Goal: Contribute content: Share content

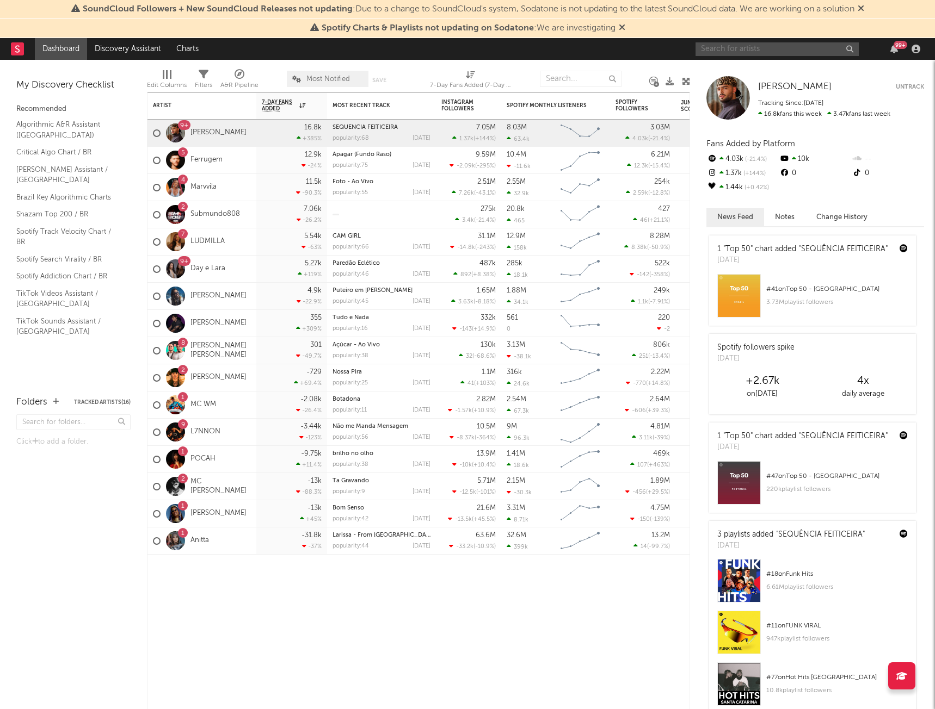
click at [788, 46] on input "text" at bounding box center [776, 49] width 163 height 14
click at [118, 45] on link "Discovery Assistant" at bounding box center [128, 49] width 82 height 22
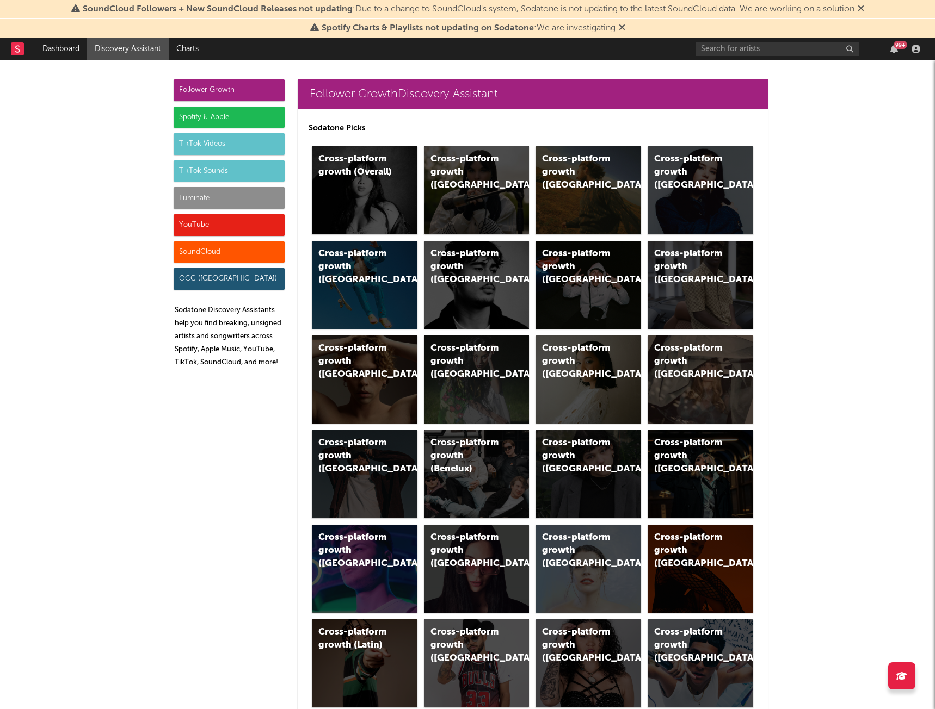
click at [205, 168] on div "TikTok Sounds" at bounding box center [229, 171] width 111 height 22
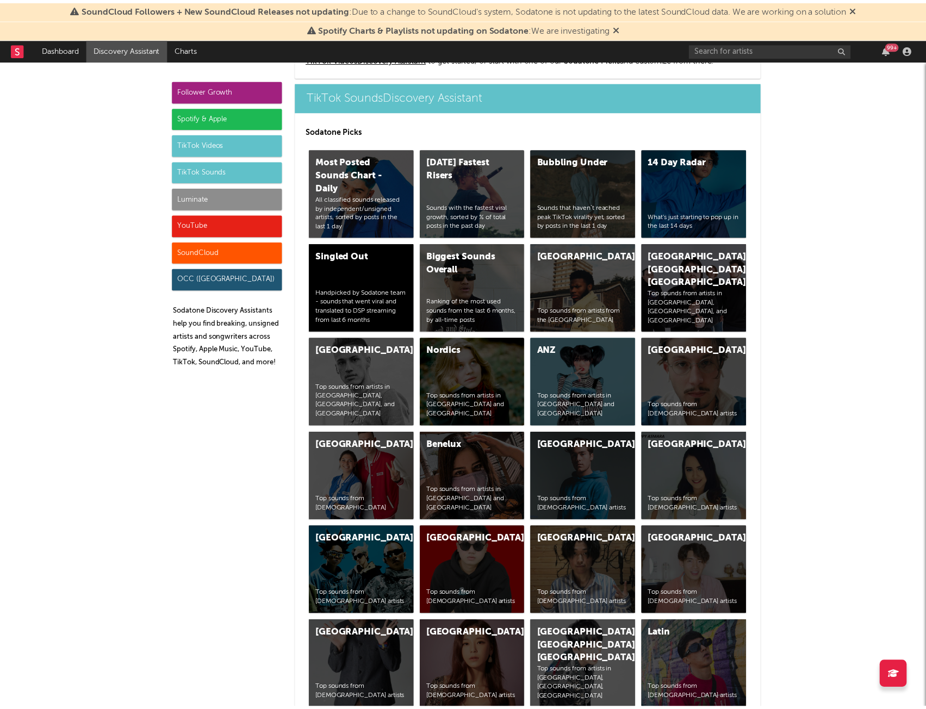
scroll to position [3570, 0]
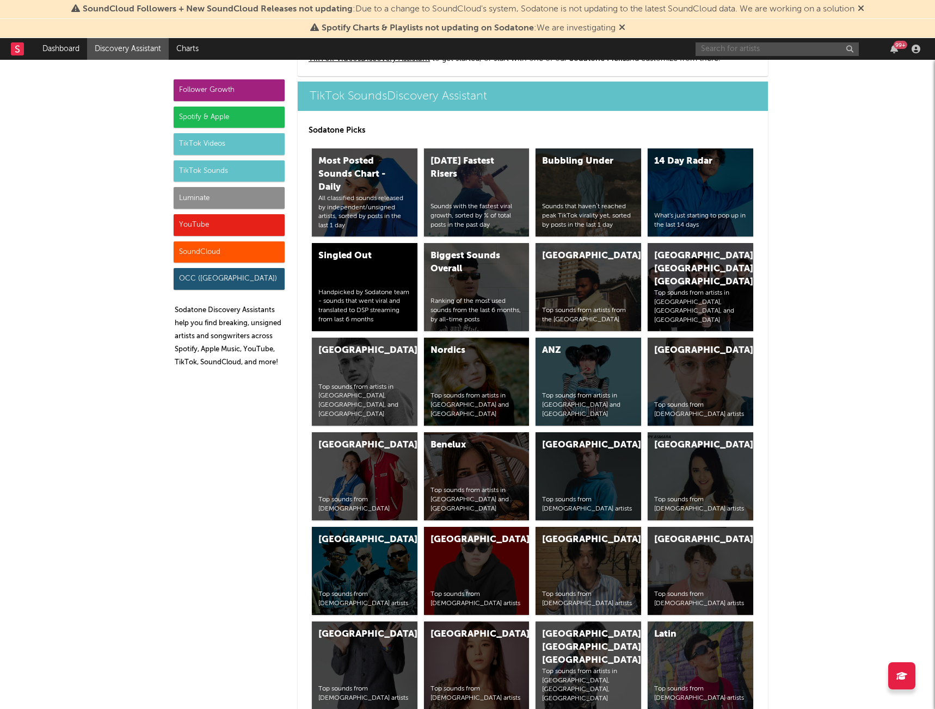
click at [737, 50] on input "text" at bounding box center [776, 49] width 163 height 14
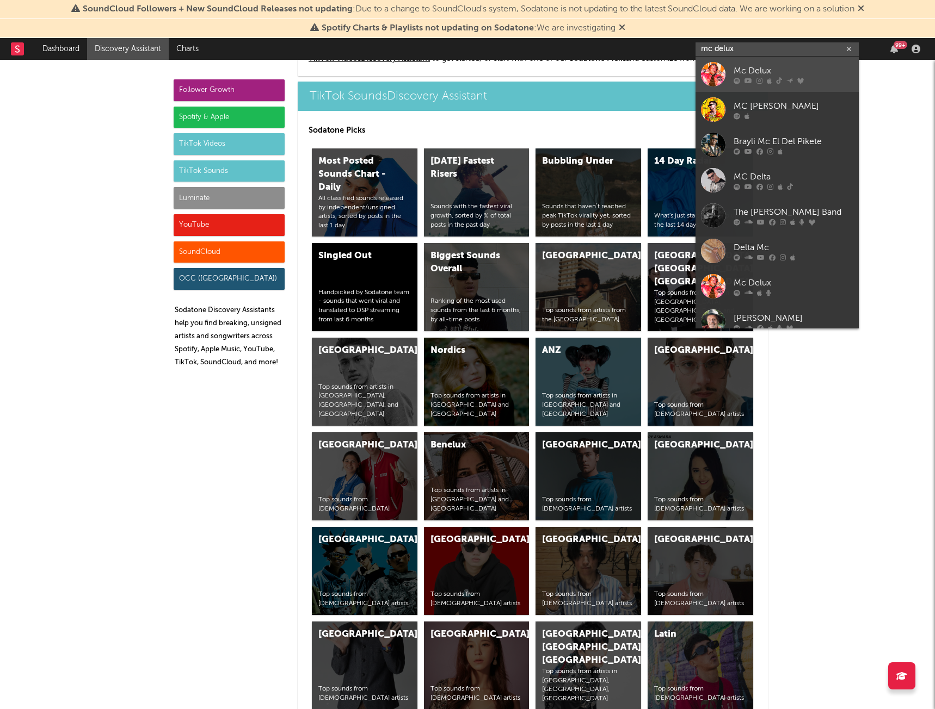
type input "mc delux"
click at [818, 70] on div "Mc Delux" at bounding box center [793, 70] width 120 height 13
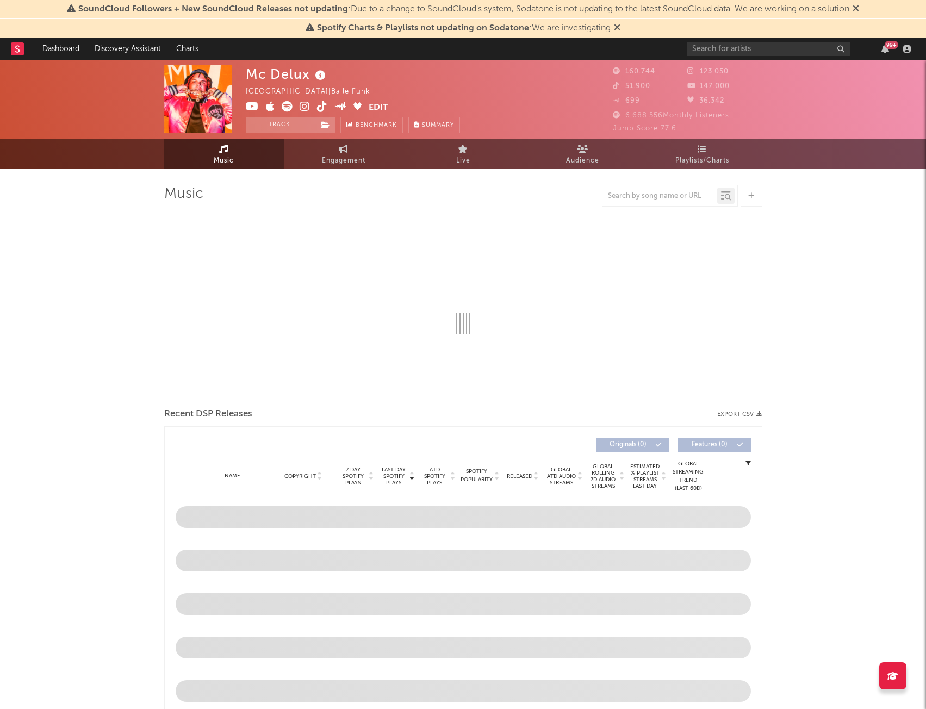
click at [859, 9] on icon at bounding box center [856, 8] width 7 height 9
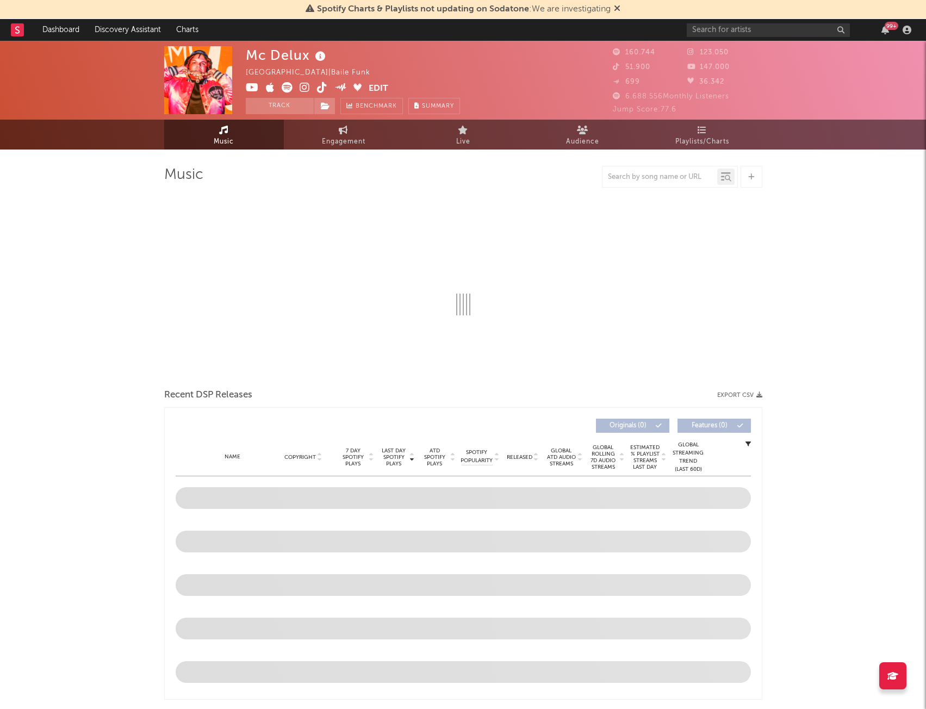
select select "6m"
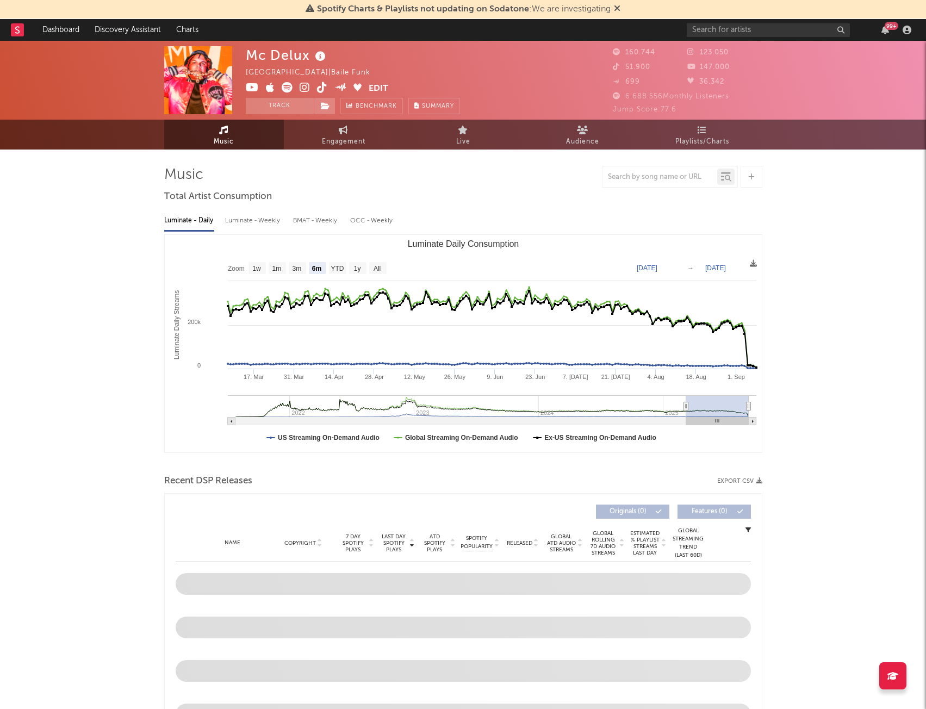
click at [620, 10] on icon at bounding box center [617, 8] width 7 height 9
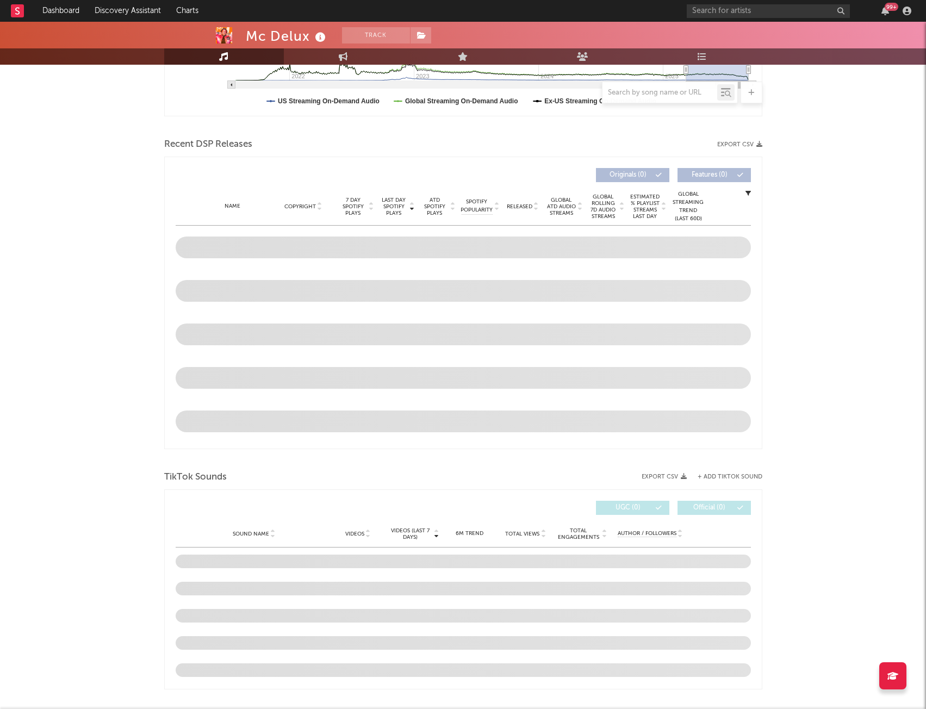
scroll to position [435, 0]
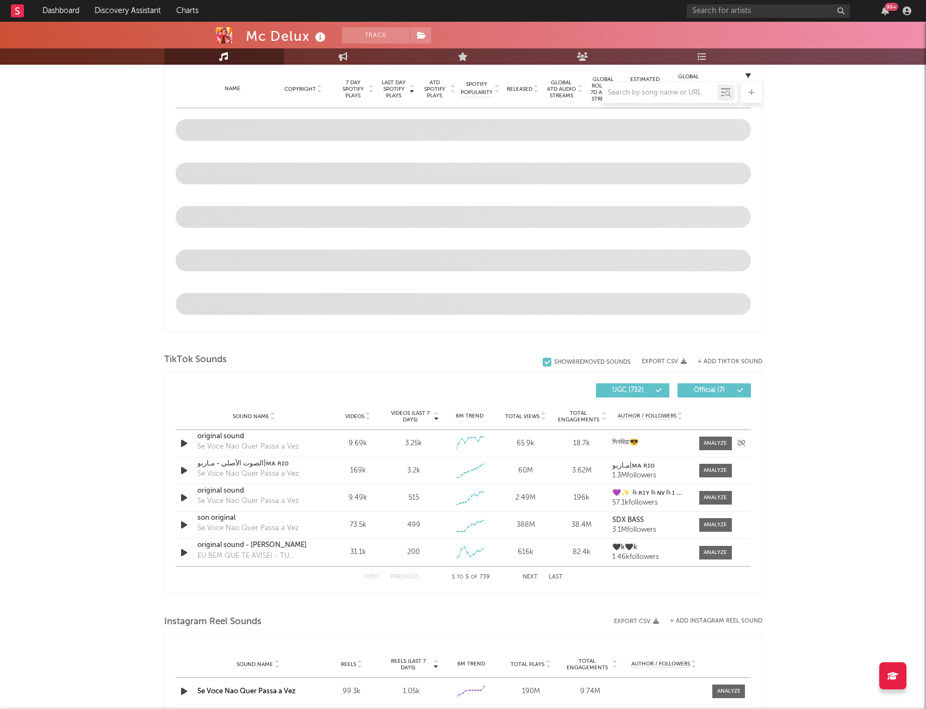
click at [184, 445] on icon "button" at bounding box center [183, 444] width 11 height 14
click at [47, 394] on div "Mc Delux Track [GEOGRAPHIC_DATA] | Baile Funk Edit Track Benchmark Summary 160.…" at bounding box center [463, 398] width 926 height 1622
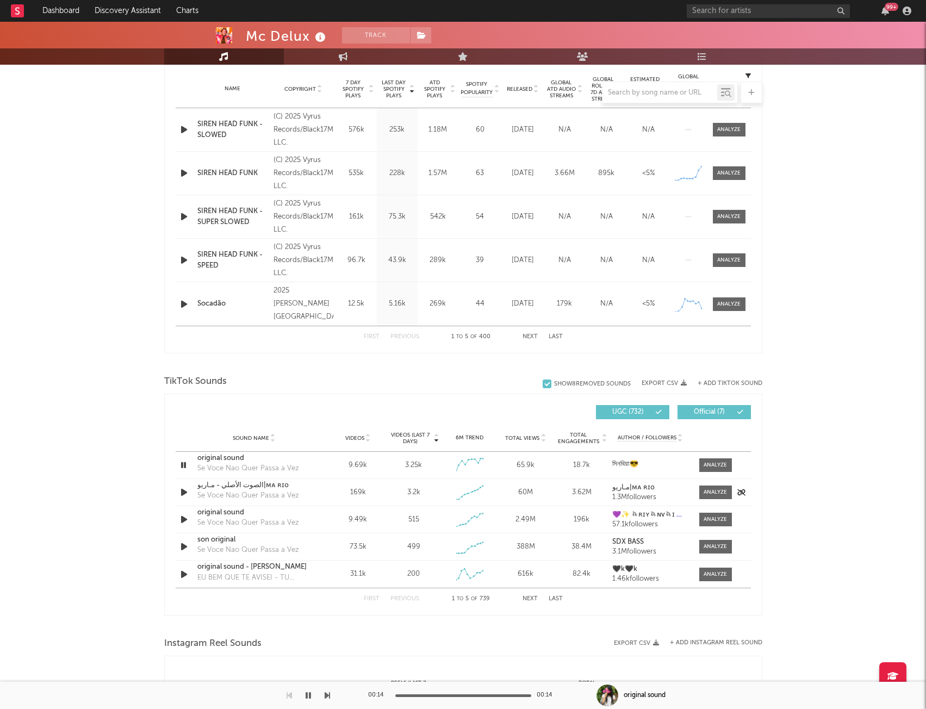
click at [182, 496] on icon "button" at bounding box center [183, 493] width 11 height 14
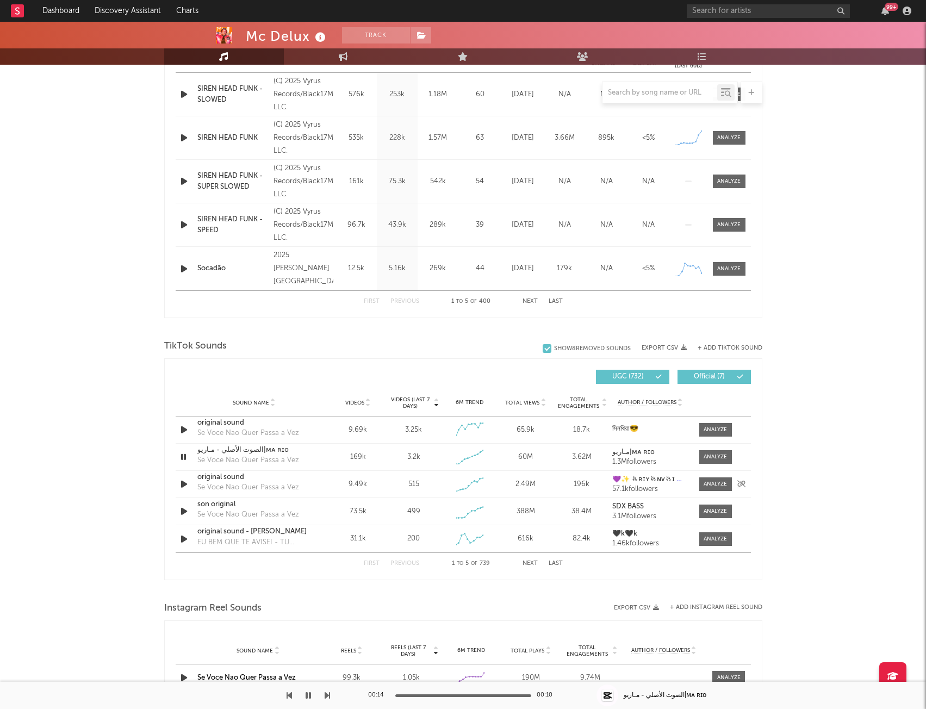
scroll to position [490, 0]
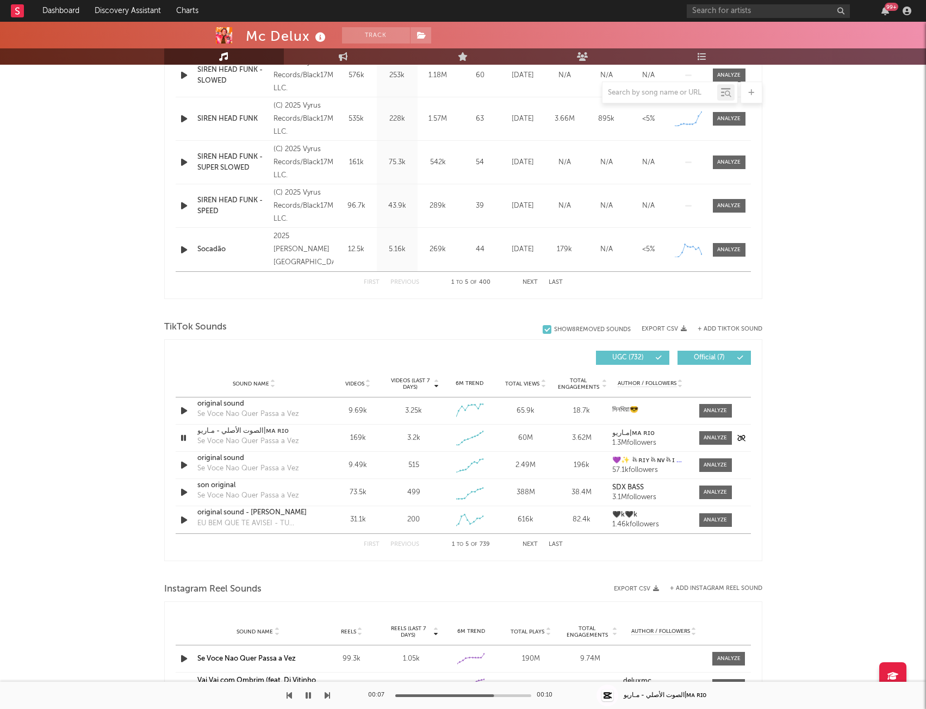
click at [184, 433] on icon "button" at bounding box center [183, 438] width 10 height 14
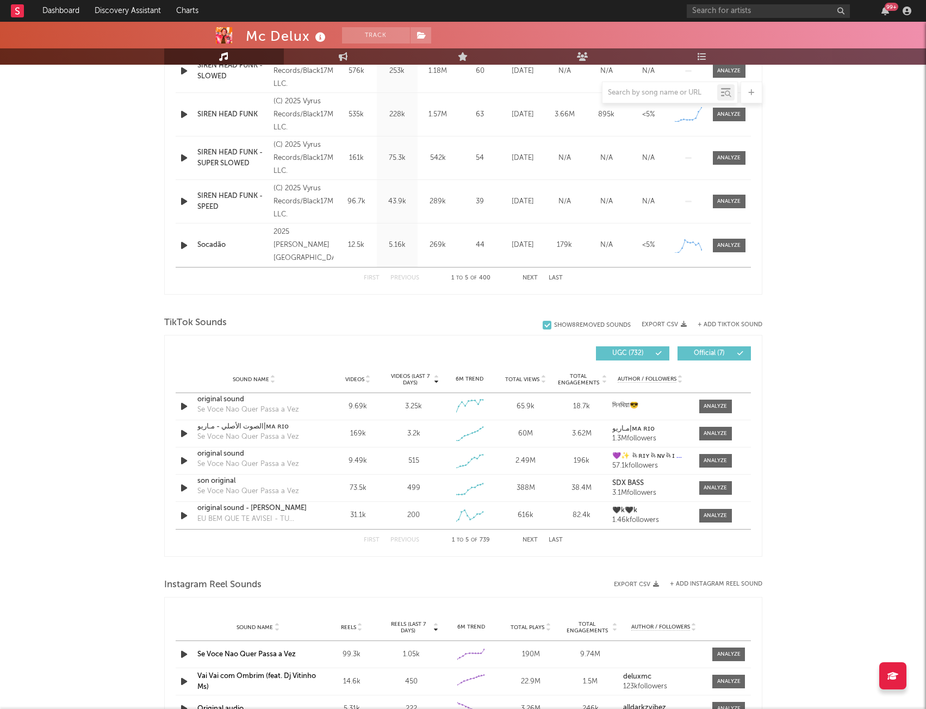
scroll to position [466, 0]
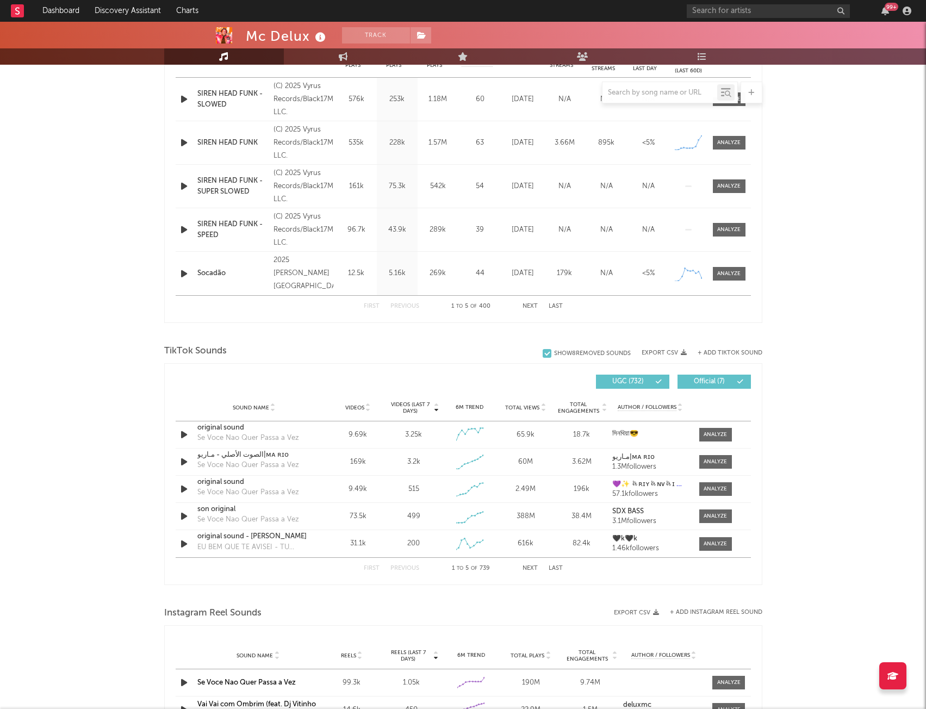
click at [632, 382] on span "UGC ( 732 )" at bounding box center [628, 382] width 50 height 7
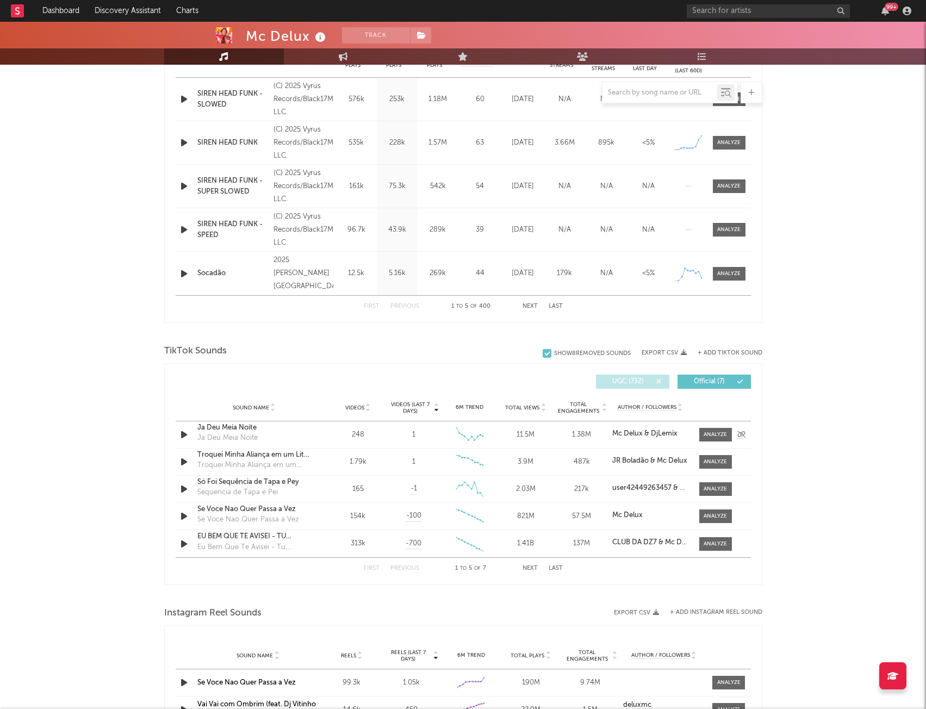
click at [185, 434] on icon "button" at bounding box center [183, 435] width 11 height 14
click at [184, 435] on icon "button" at bounding box center [183, 435] width 10 height 14
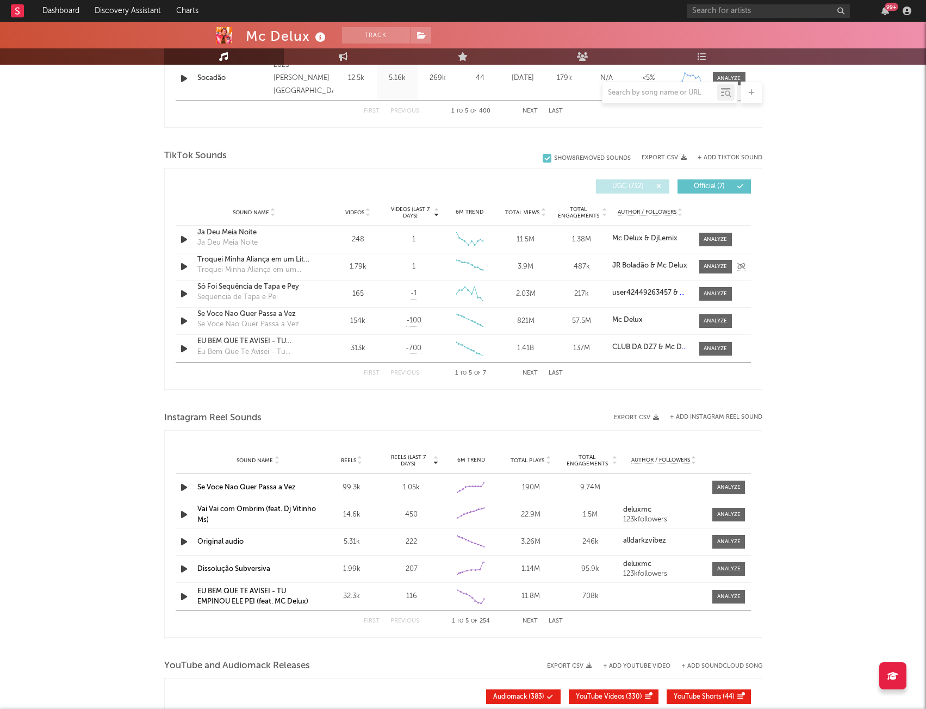
scroll to position [683, 0]
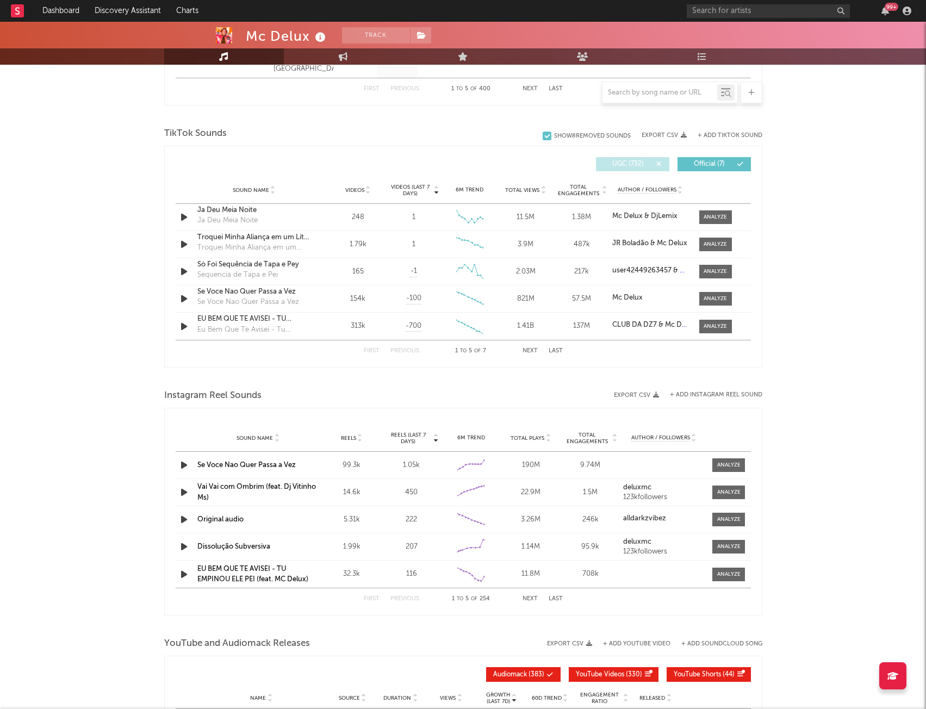
click at [531, 349] on button "Next" at bounding box center [530, 351] width 15 height 6
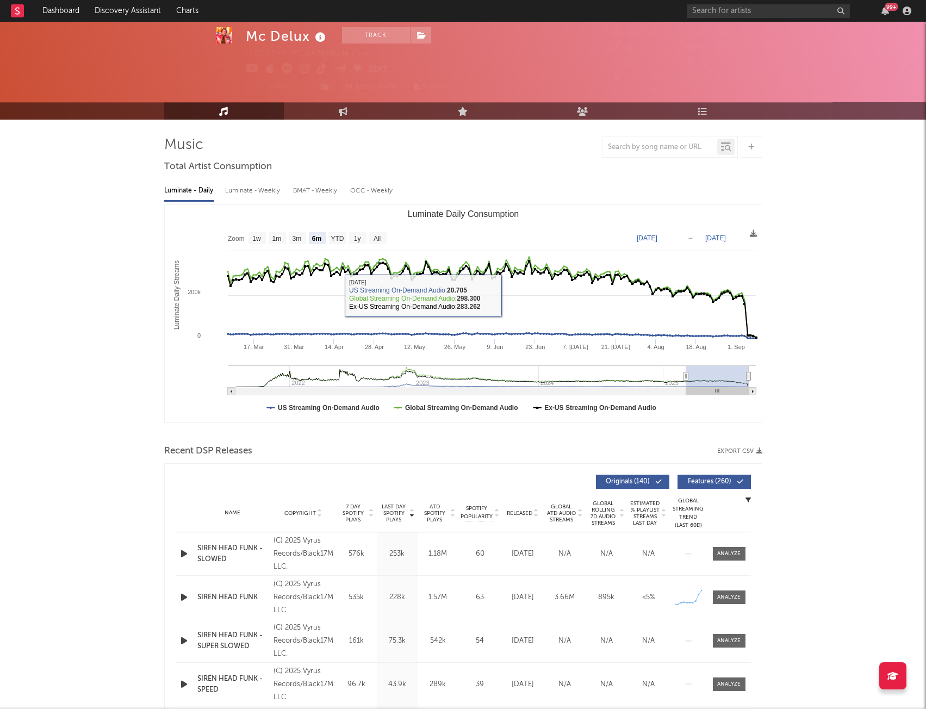
scroll to position [0, 0]
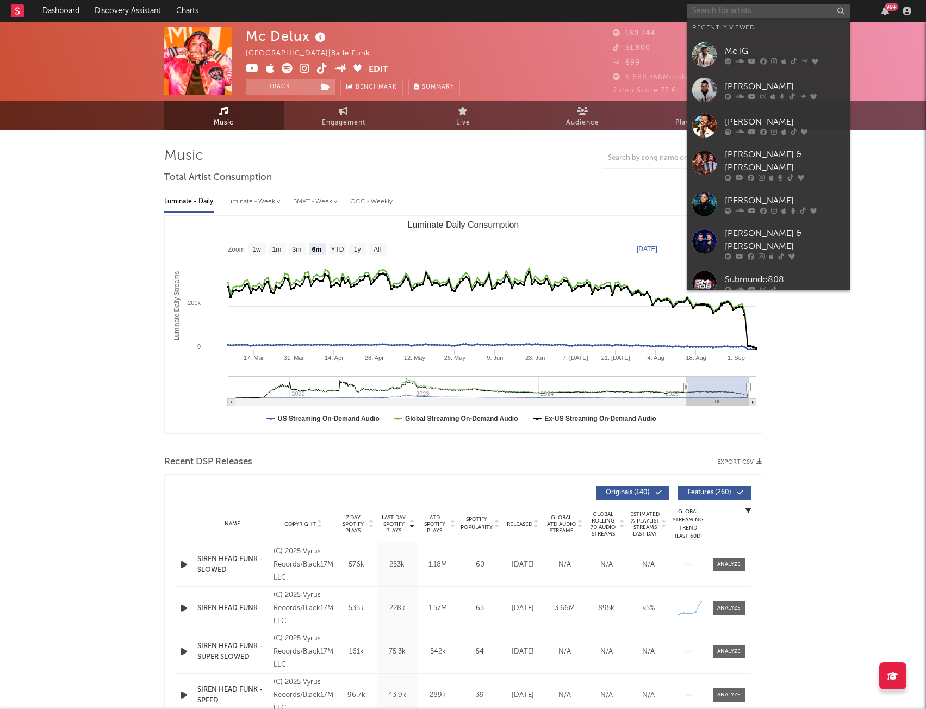
click at [744, 13] on input "text" at bounding box center [768, 11] width 163 height 14
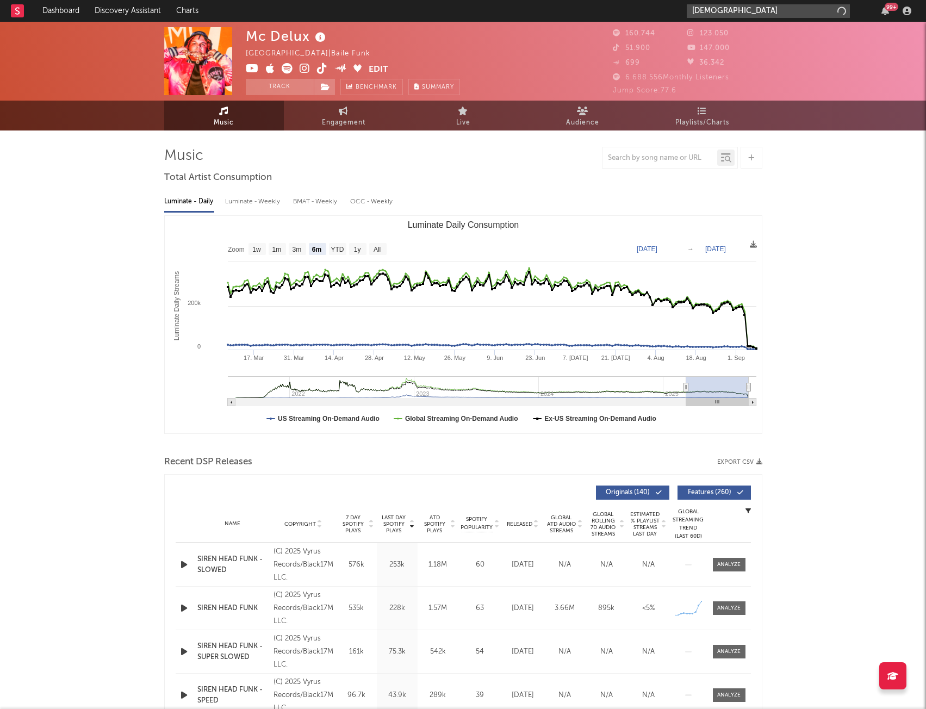
drag, startPoint x: 719, startPoint y: 9, endPoint x: 478, endPoint y: -22, distance: 242.9
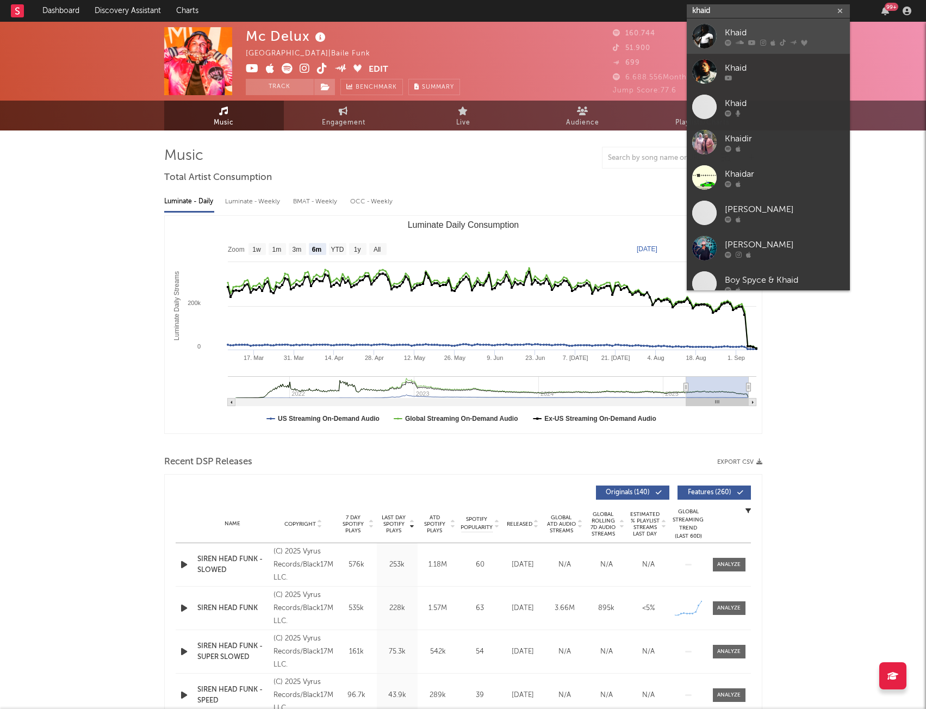
type input "khaid"
click at [764, 33] on div "Khaid" at bounding box center [785, 32] width 120 height 13
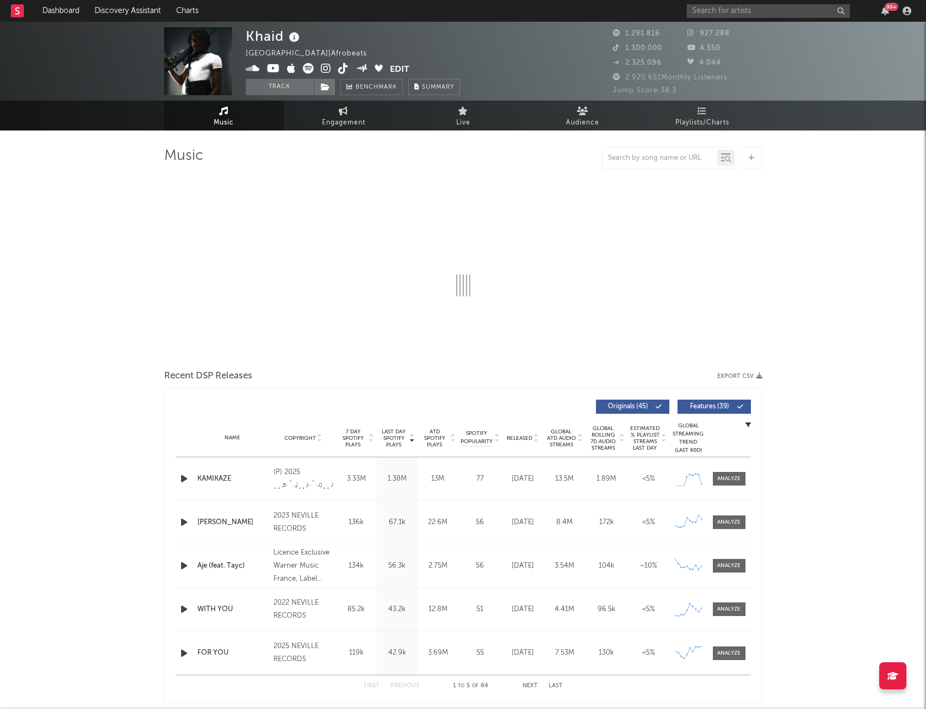
select select "6m"
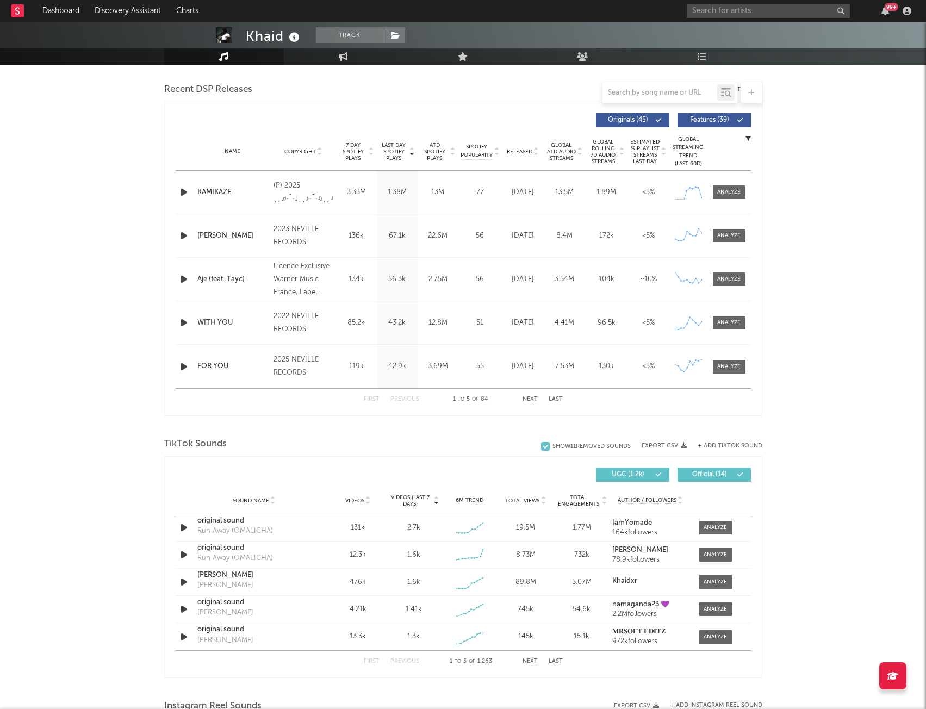
scroll to position [598, 0]
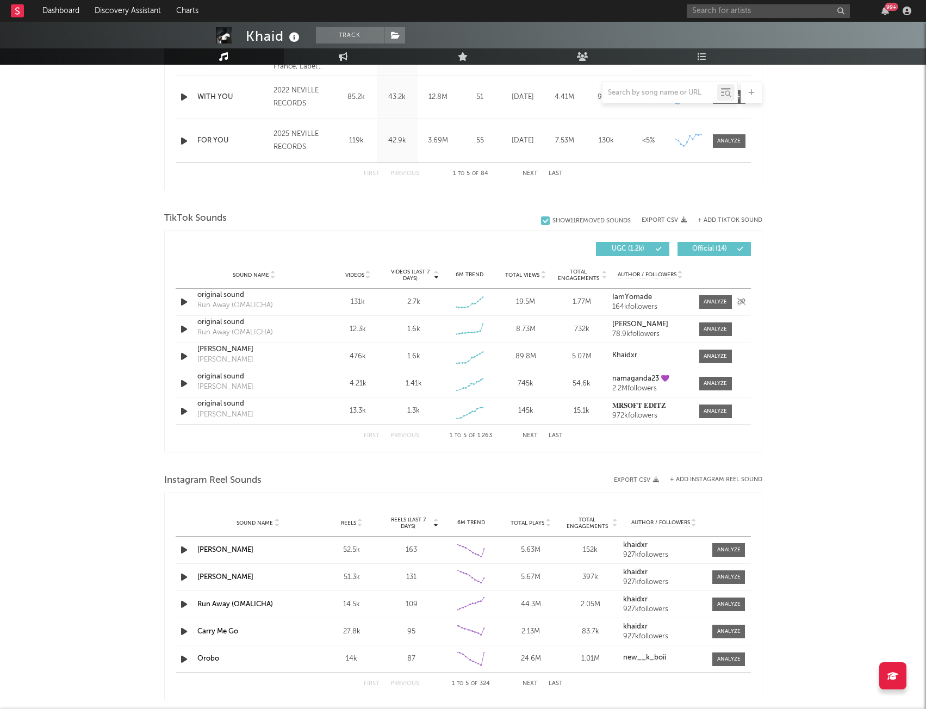
click at [185, 302] on icon "button" at bounding box center [183, 302] width 11 height 14
click at [184, 330] on icon "button" at bounding box center [183, 330] width 11 height 14
click at [183, 354] on icon "button" at bounding box center [183, 357] width 11 height 14
click at [184, 384] on icon "button" at bounding box center [183, 384] width 11 height 14
click at [187, 412] on icon "button" at bounding box center [183, 412] width 11 height 14
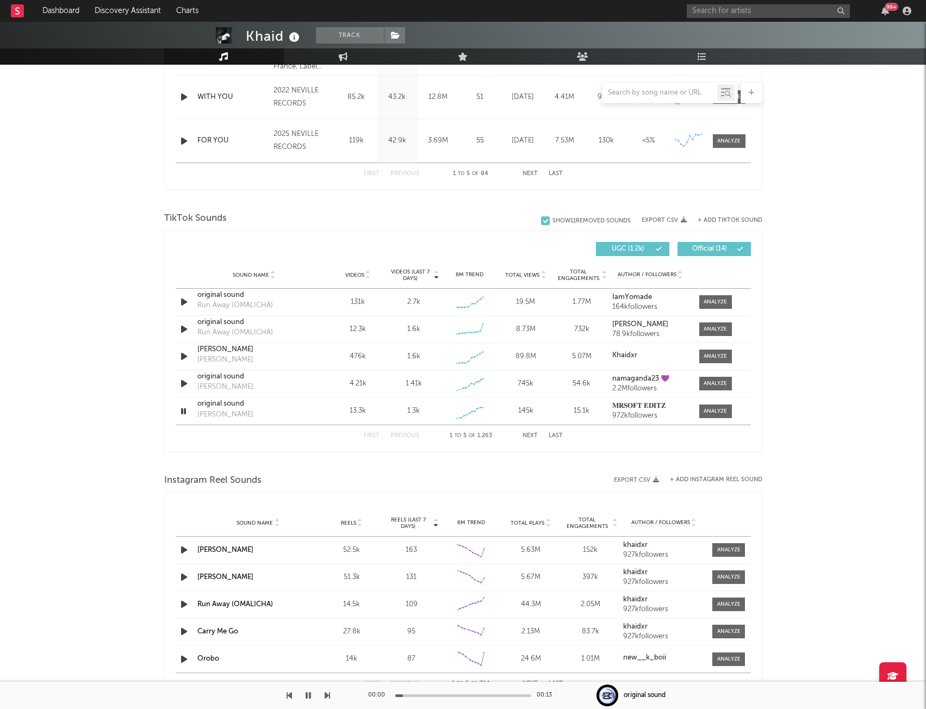
click at [533, 437] on button "Next" at bounding box center [530, 436] width 15 height 6
click at [182, 301] on icon "button" at bounding box center [183, 302] width 11 height 14
click at [181, 329] on icon "button" at bounding box center [183, 330] width 11 height 14
click at [183, 355] on icon "button" at bounding box center [183, 357] width 11 height 14
click at [185, 409] on icon "button" at bounding box center [183, 412] width 11 height 14
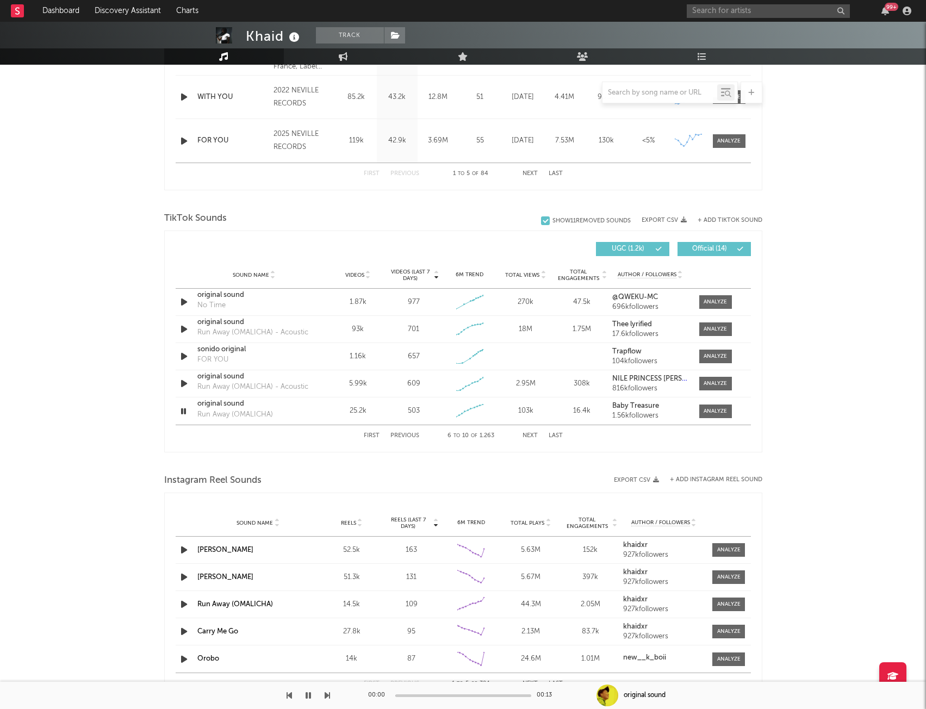
click at [524, 435] on button "Next" at bounding box center [530, 436] width 15 height 6
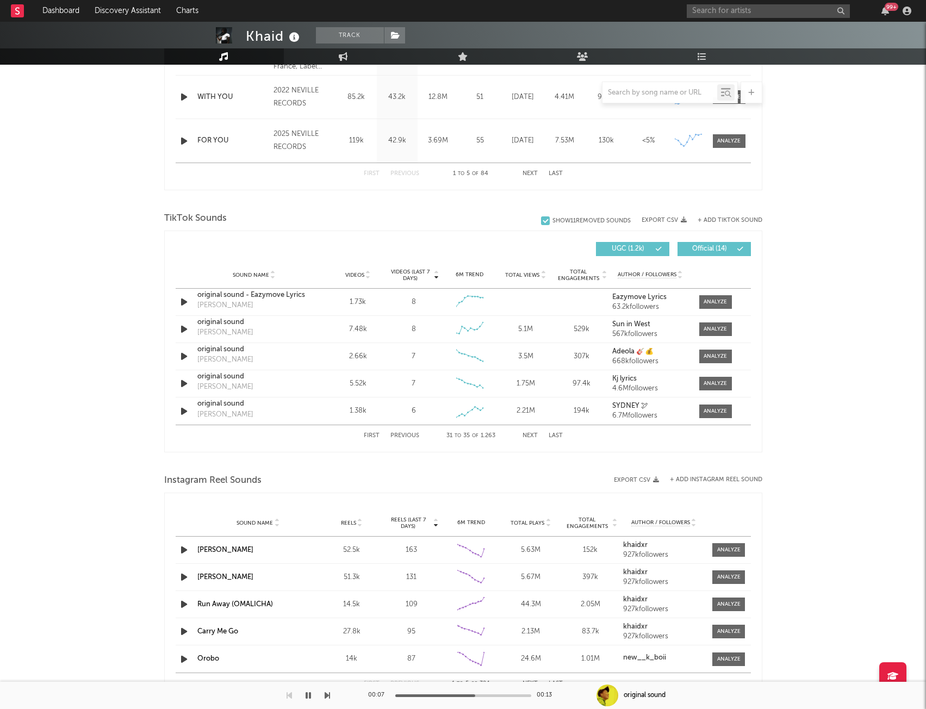
click at [524, 435] on button "Next" at bounding box center [530, 436] width 15 height 6
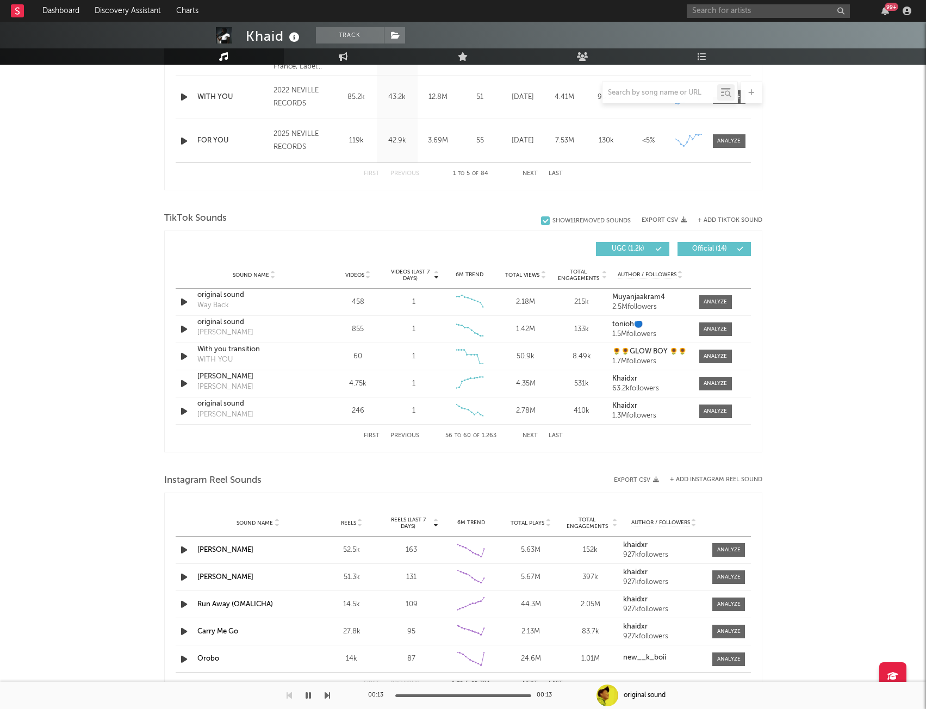
click at [524, 435] on button "Next" at bounding box center [530, 436] width 15 height 6
click at [527, 435] on button "Next" at bounding box center [530, 436] width 15 height 6
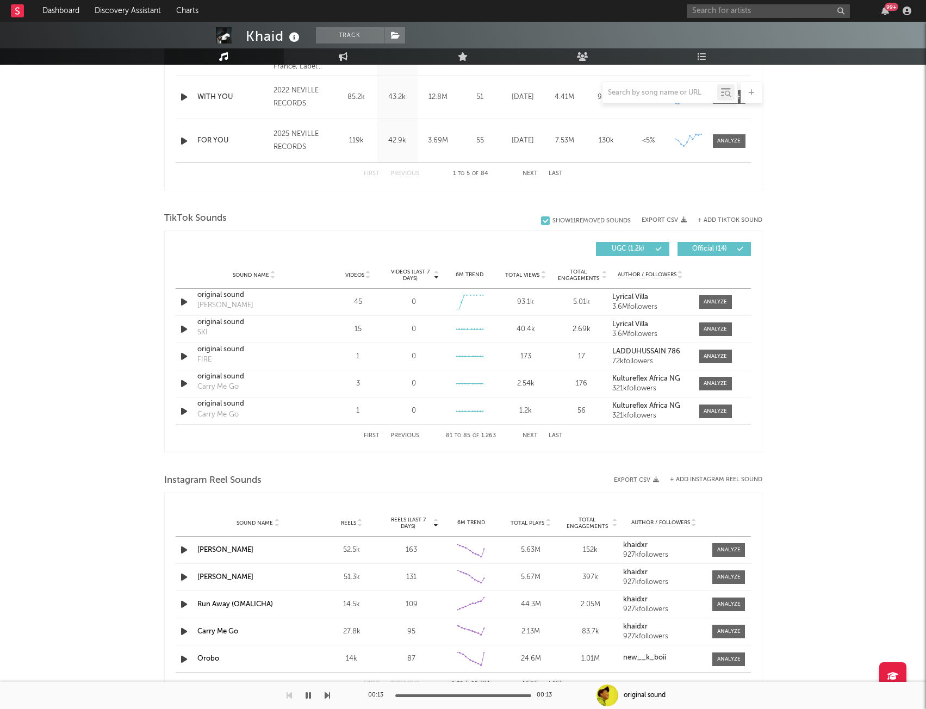
click at [527, 435] on button "Next" at bounding box center [530, 436] width 15 height 6
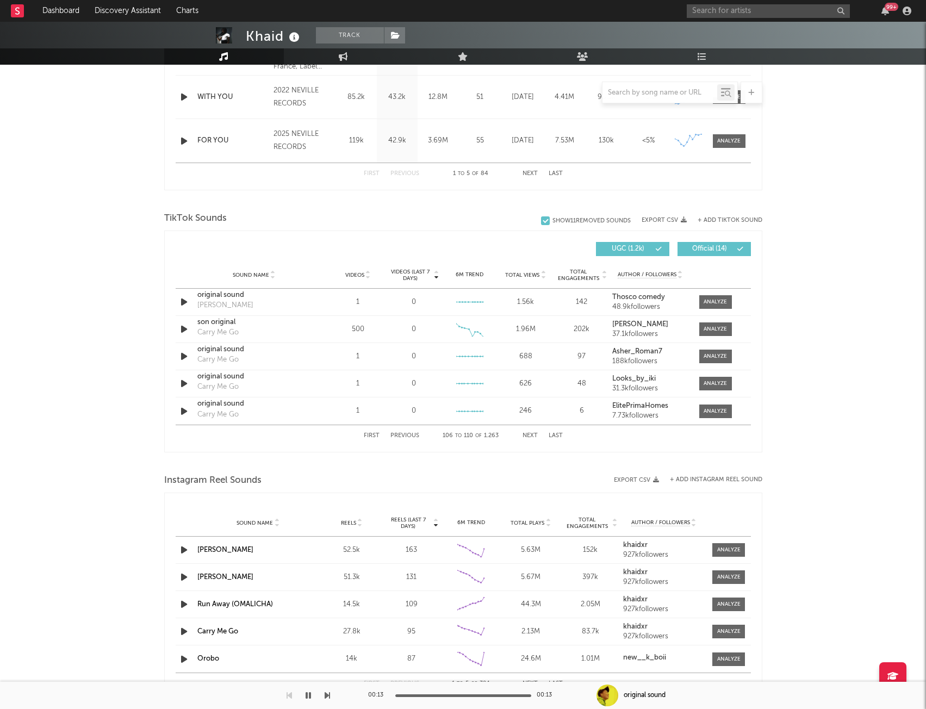
click at [527, 435] on button "Next" at bounding box center [530, 436] width 15 height 6
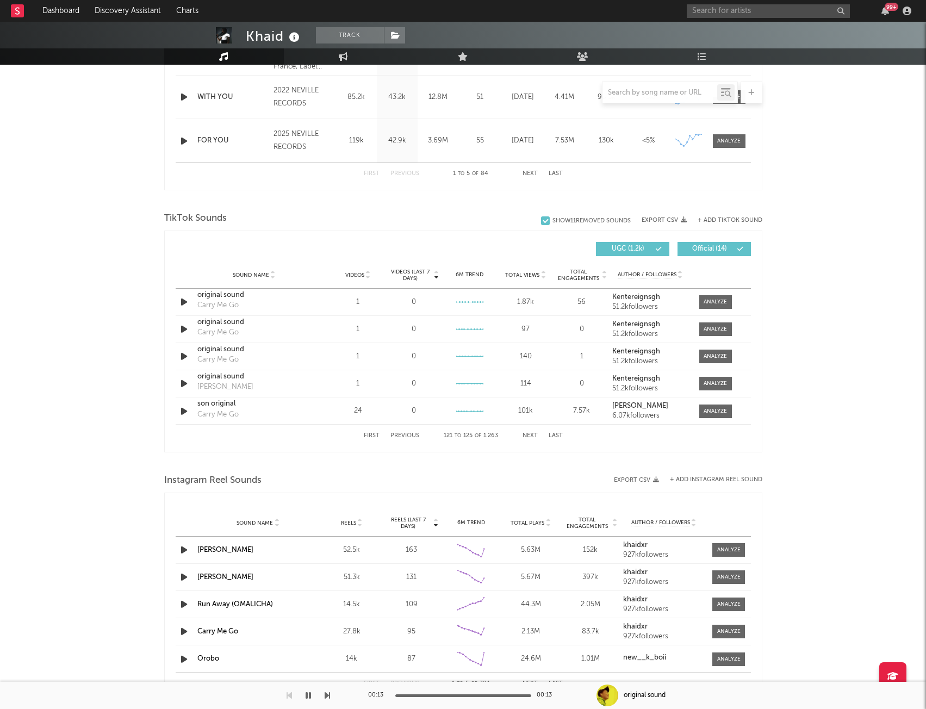
click at [527, 435] on button "Next" at bounding box center [530, 436] width 15 height 6
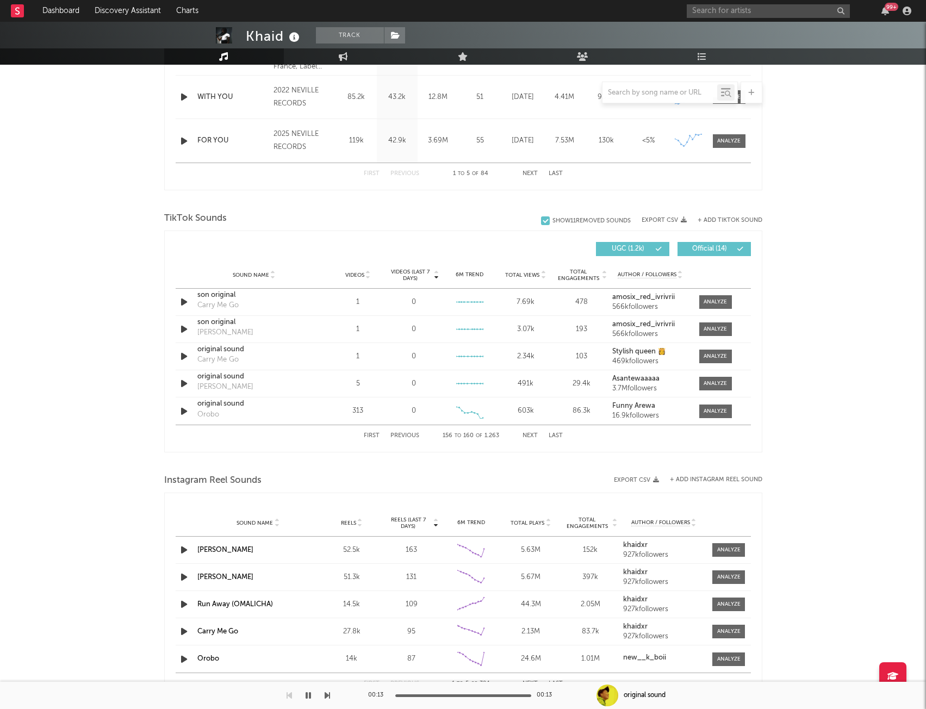
click at [527, 435] on button "Next" at bounding box center [530, 436] width 15 height 6
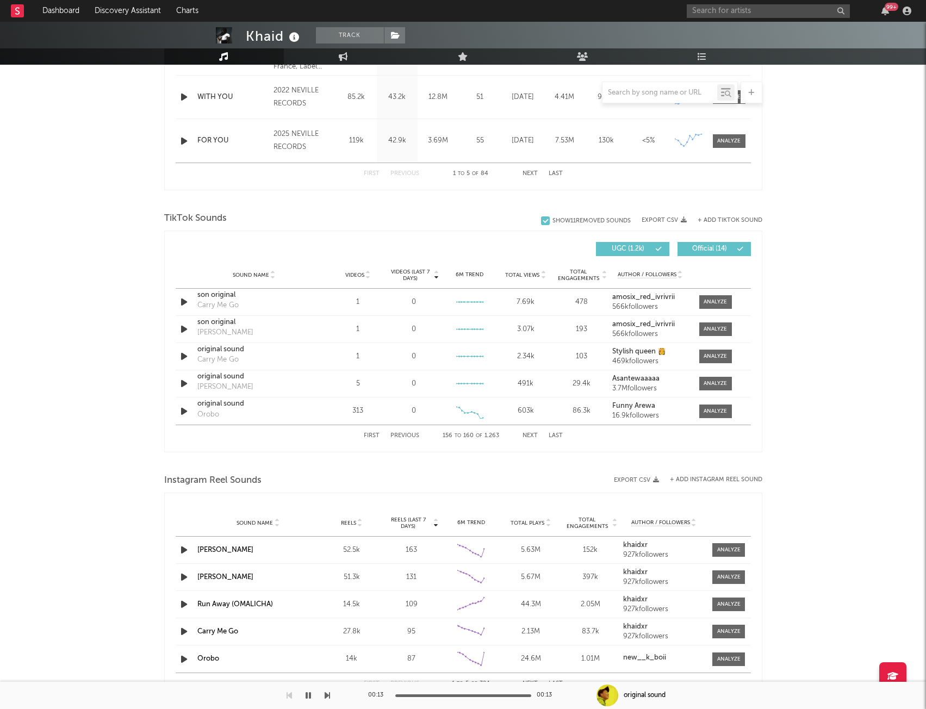
click at [527, 435] on button "Next" at bounding box center [530, 436] width 15 height 6
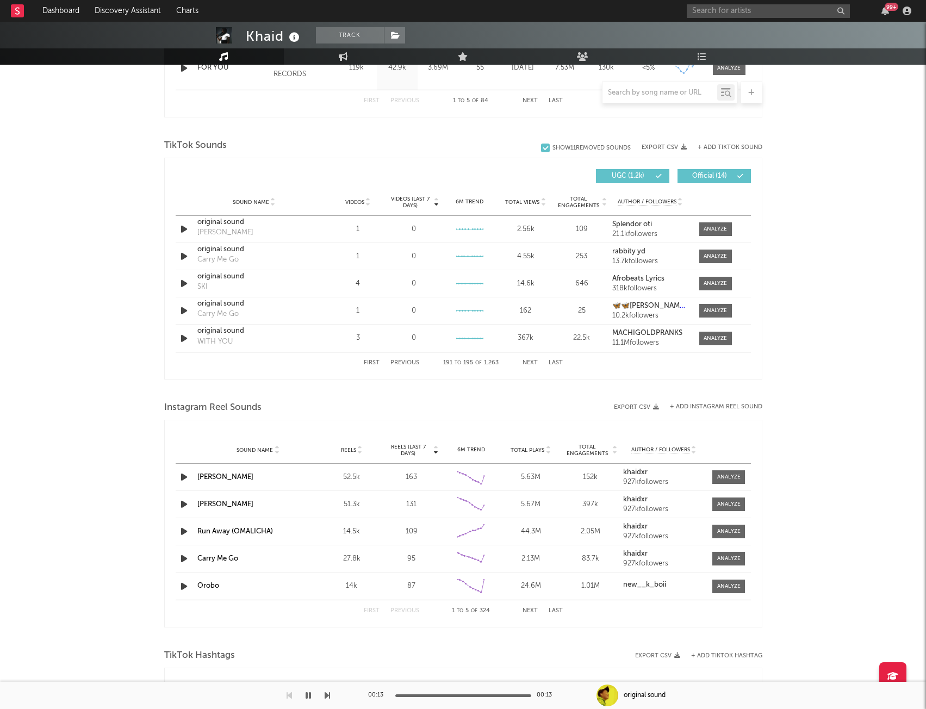
scroll to position [816, 0]
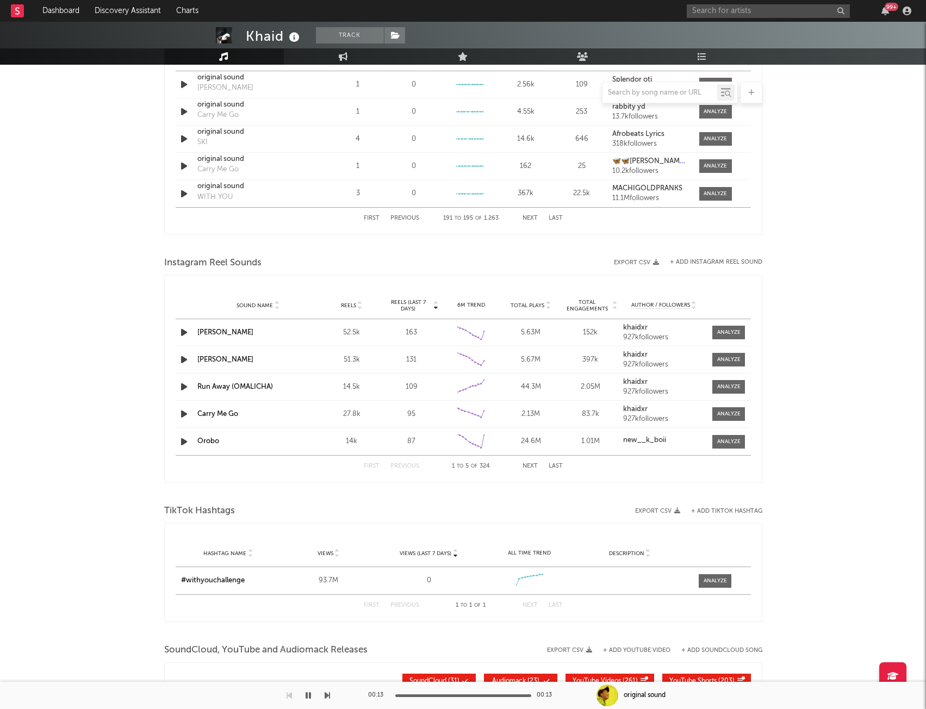
click at [535, 466] on button "Next" at bounding box center [530, 466] width 15 height 6
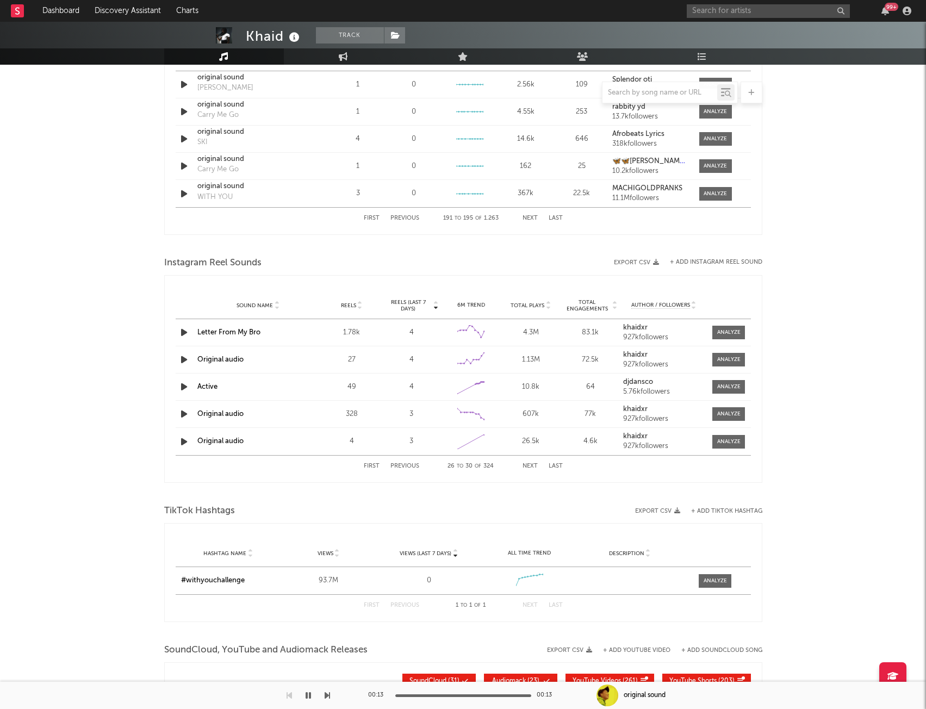
click at [535, 466] on button "Next" at bounding box center [530, 466] width 15 height 6
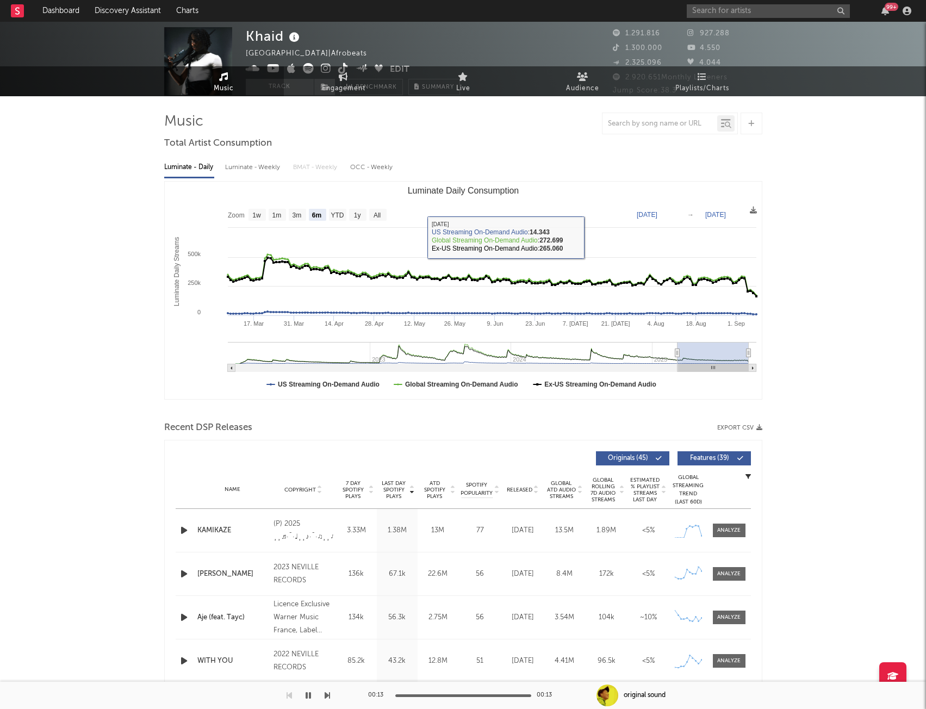
scroll to position [0, 0]
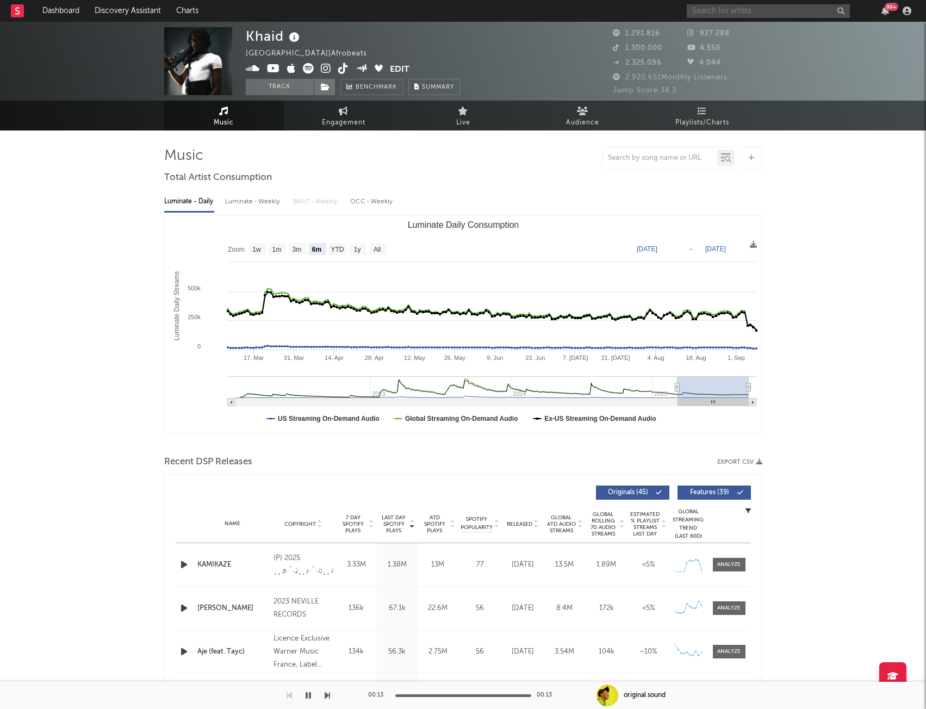
click at [748, 9] on input "text" at bounding box center [768, 11] width 163 height 14
type input "bad gi"
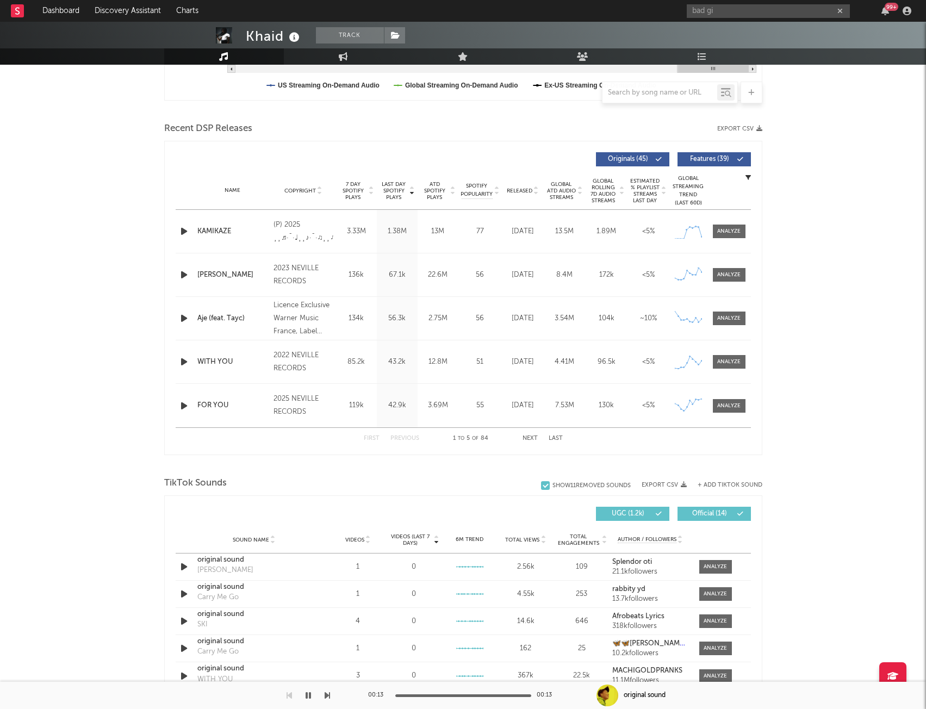
scroll to position [381, 0]
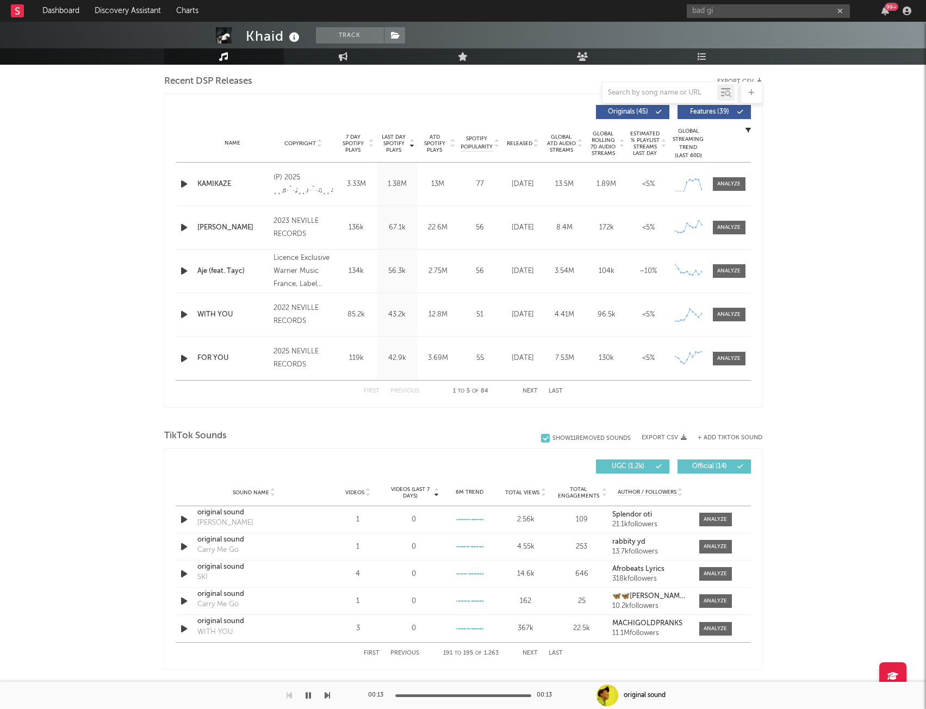
click at [710, 438] on button "+ Add TikTok Sound" at bounding box center [730, 438] width 65 height 6
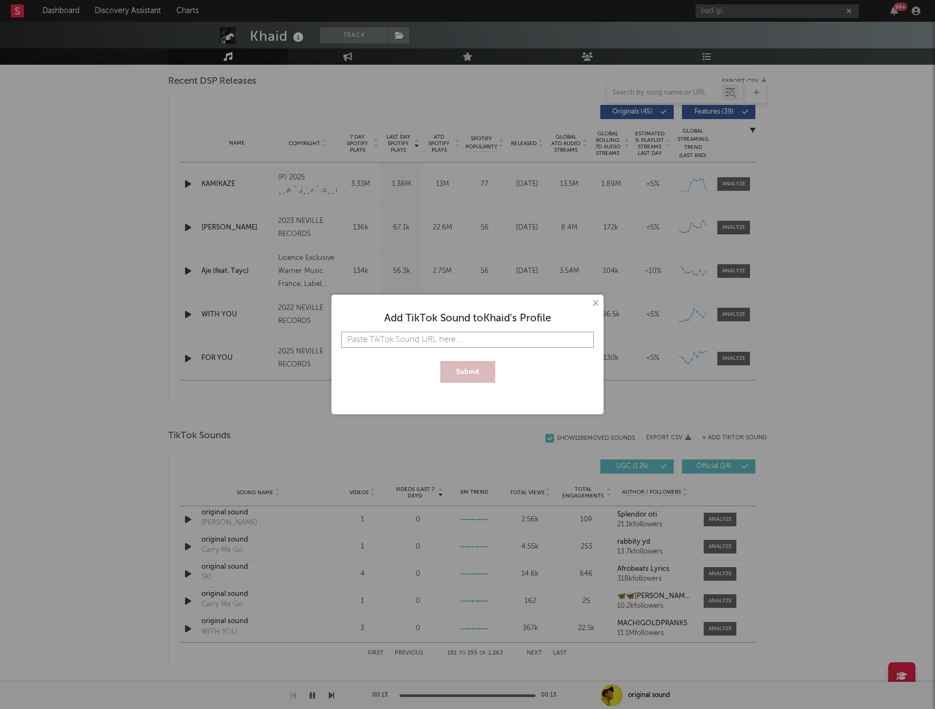
click at [376, 337] on input "text" at bounding box center [467, 340] width 252 height 16
paste input "[URL][DOMAIN_NAME]"
type input "[URL][DOMAIN_NAME]"
click at [471, 368] on button "Submit" at bounding box center [467, 372] width 55 height 22
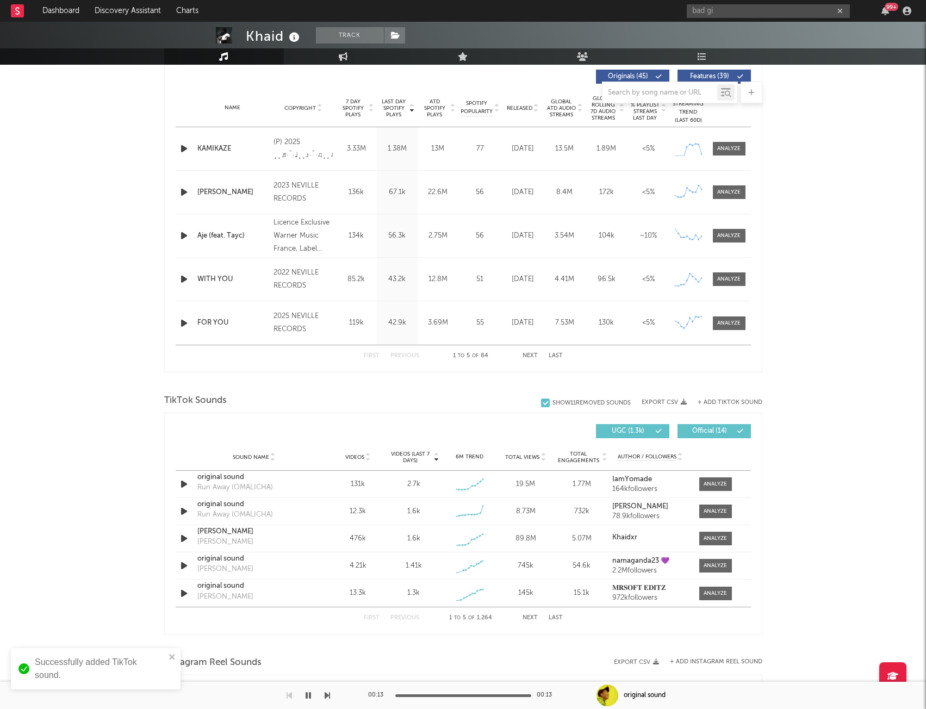
scroll to position [435, 0]
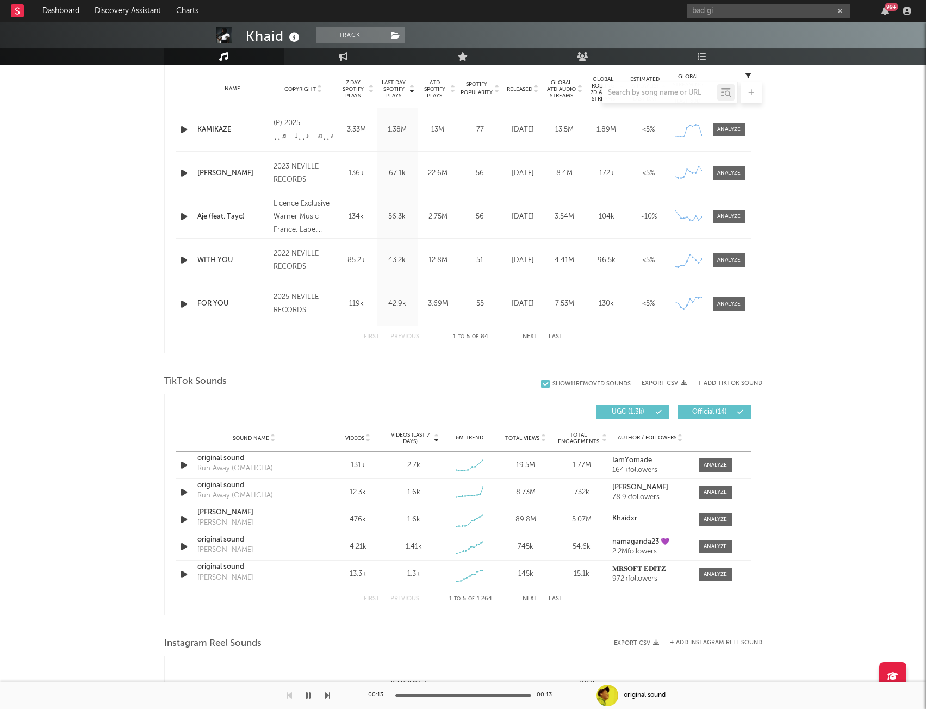
click at [535, 599] on button "Next" at bounding box center [530, 599] width 15 height 6
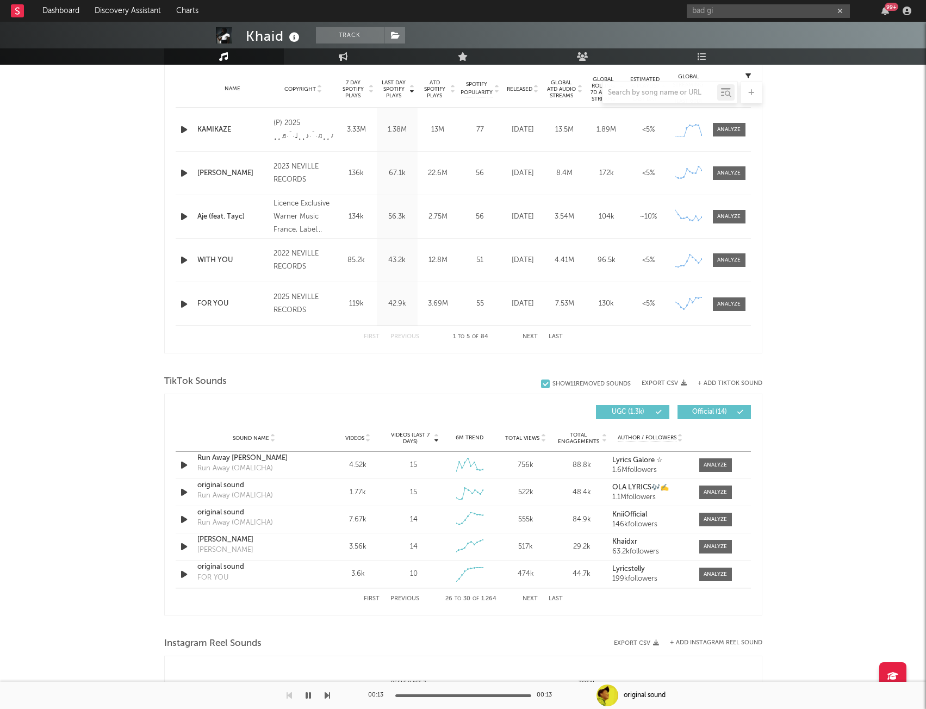
click at [400, 599] on button "Previous" at bounding box center [405, 599] width 29 height 6
click at [307, 469] on div "Bad Girl" at bounding box center [254, 465] width 114 height 11
click at [709, 462] on div at bounding box center [715, 465] width 23 height 8
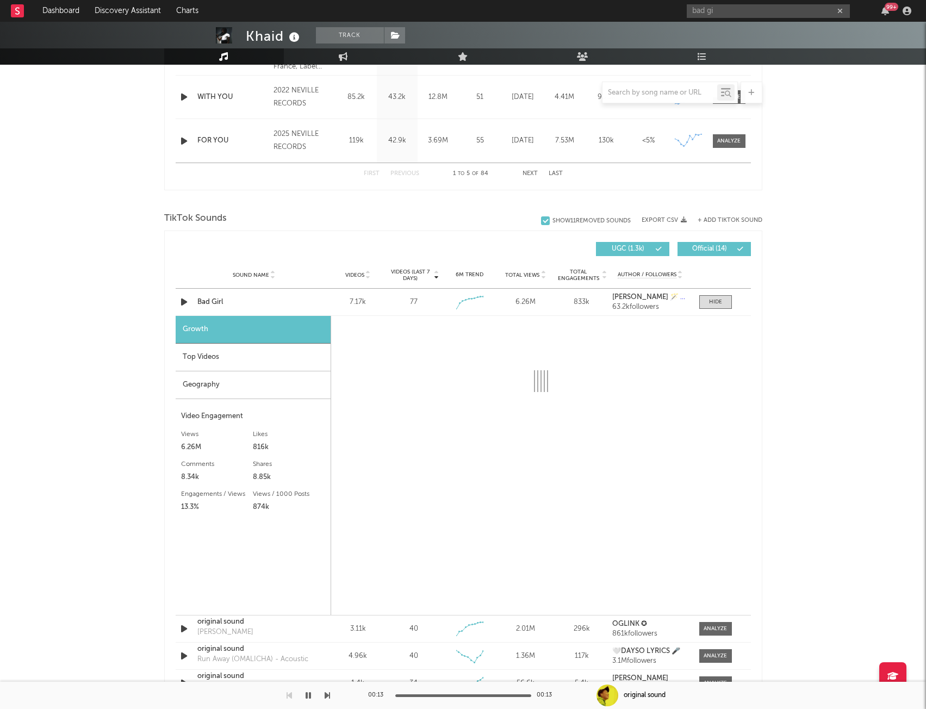
select select "1w"
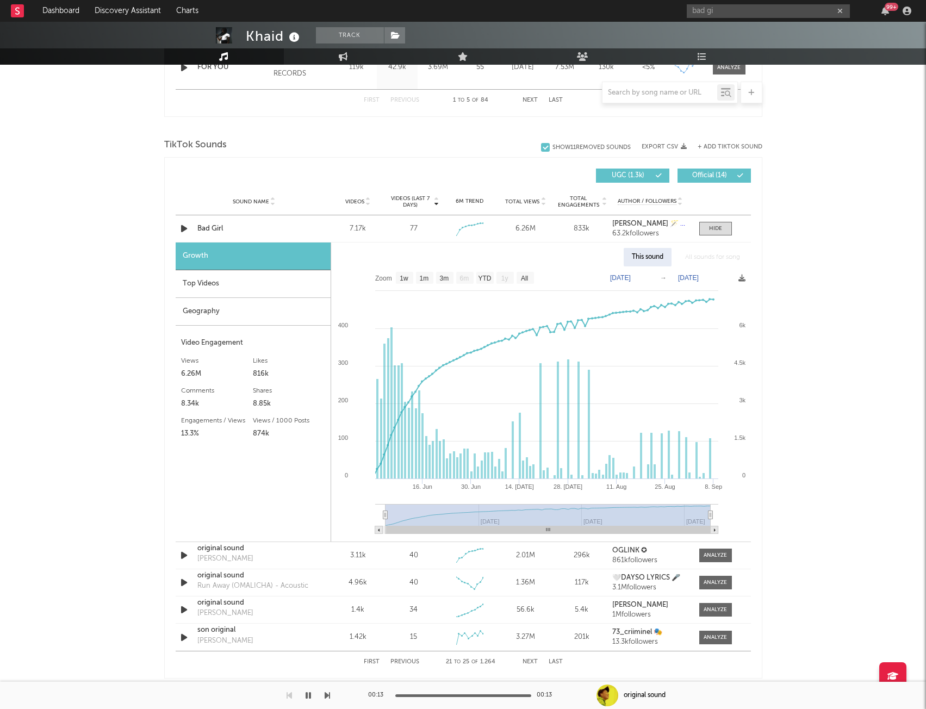
scroll to position [653, 0]
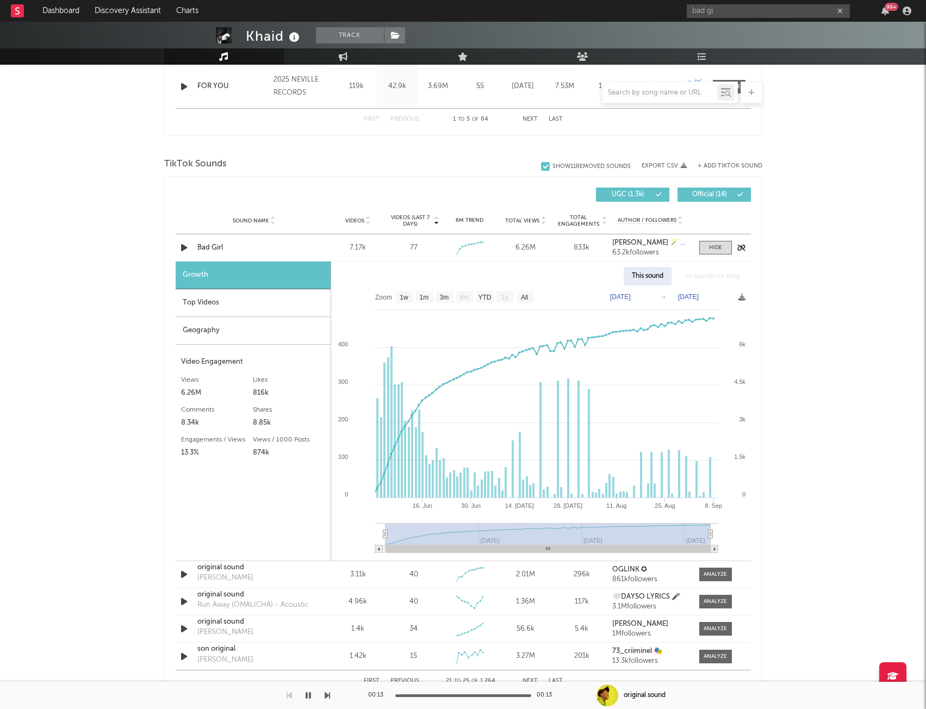
click at [630, 243] on strong "[PERSON_NAME] 🪄 & [PERSON_NAME] & Mc Delux" at bounding box center [697, 242] width 169 height 7
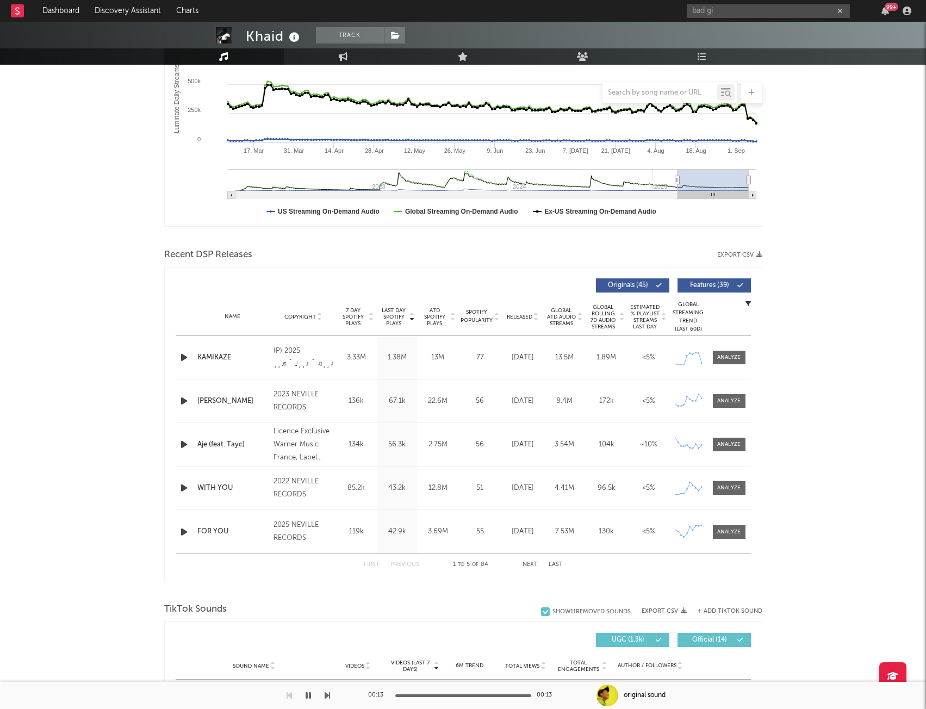
scroll to position [0, 0]
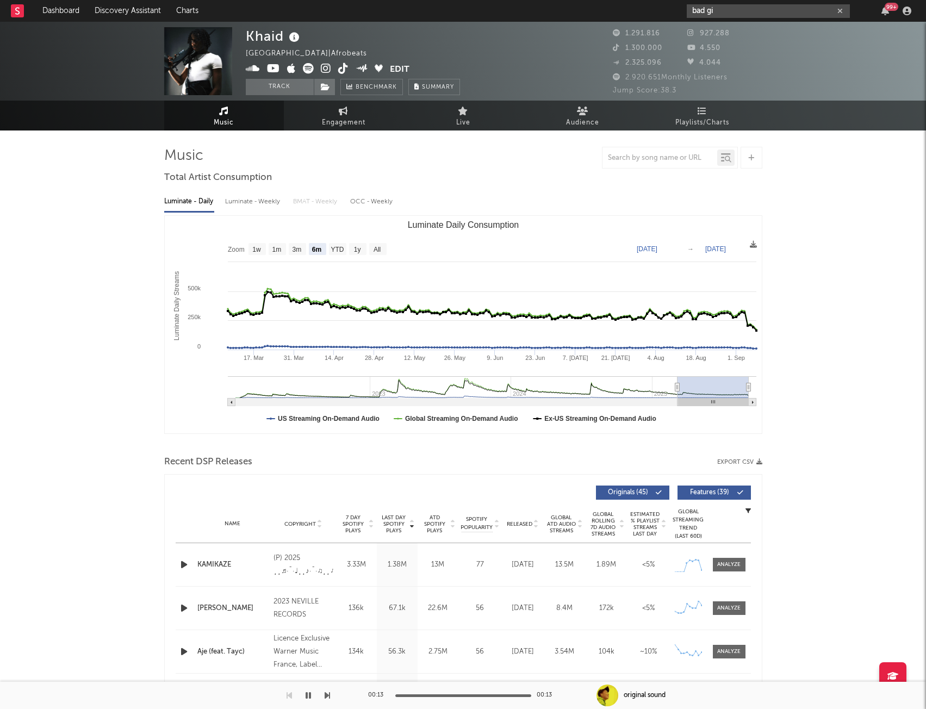
drag, startPoint x: 727, startPoint y: 8, endPoint x: 515, endPoint y: -9, distance: 213.4
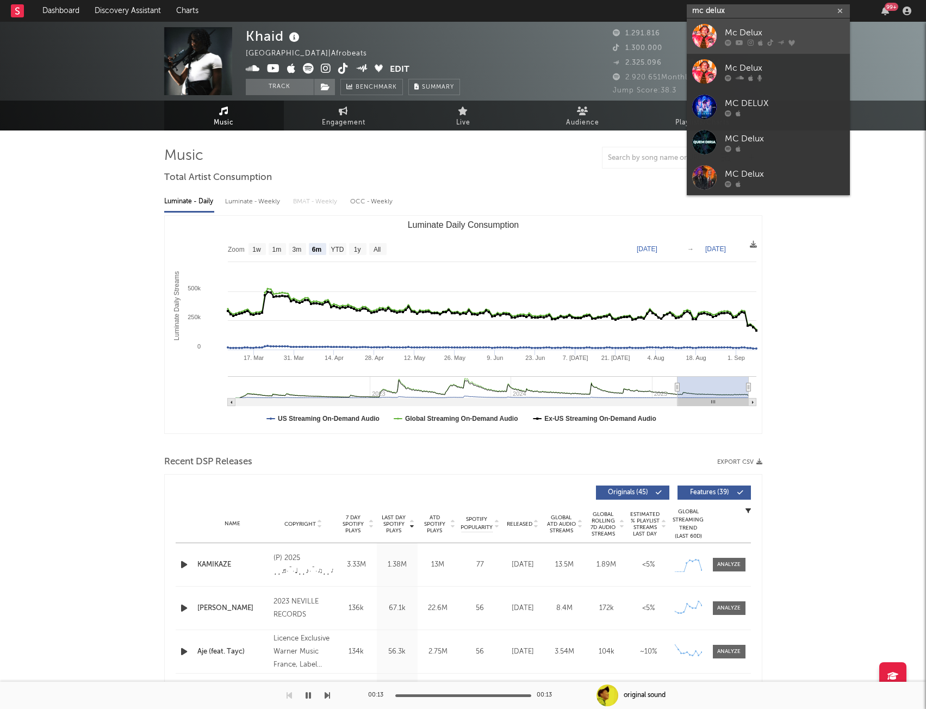
type input "mc delux"
click at [773, 32] on div "Mc Delux" at bounding box center [785, 32] width 120 height 13
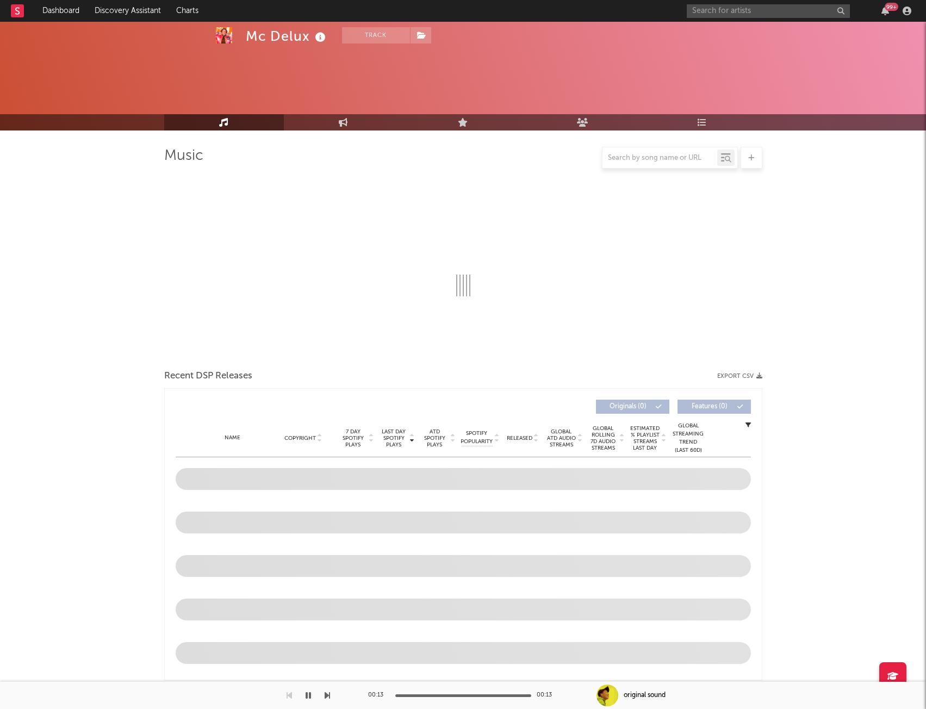
scroll to position [326, 0]
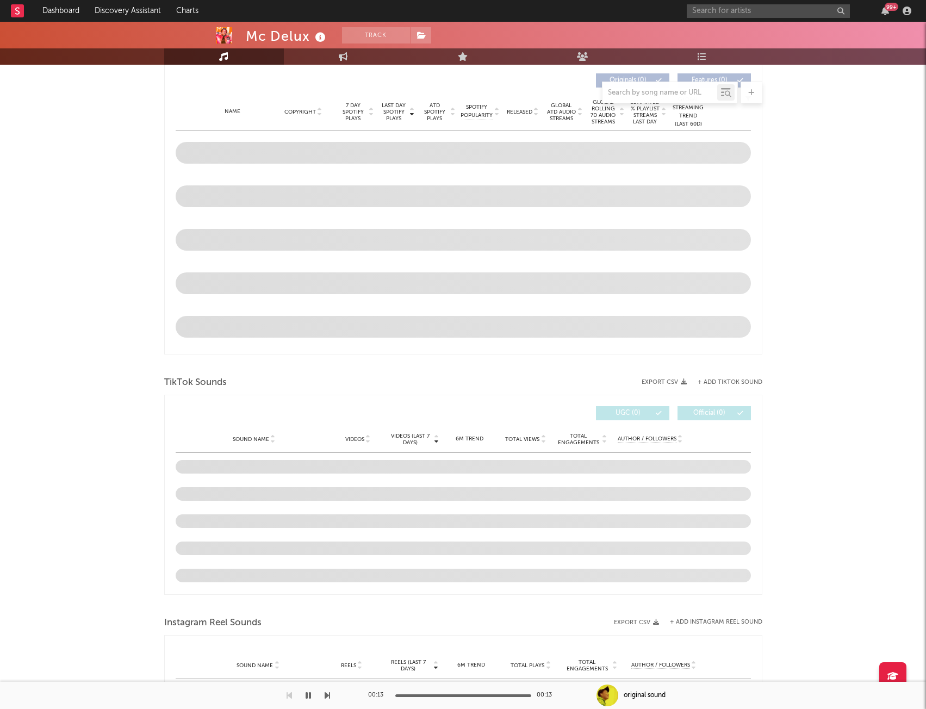
select select "6m"
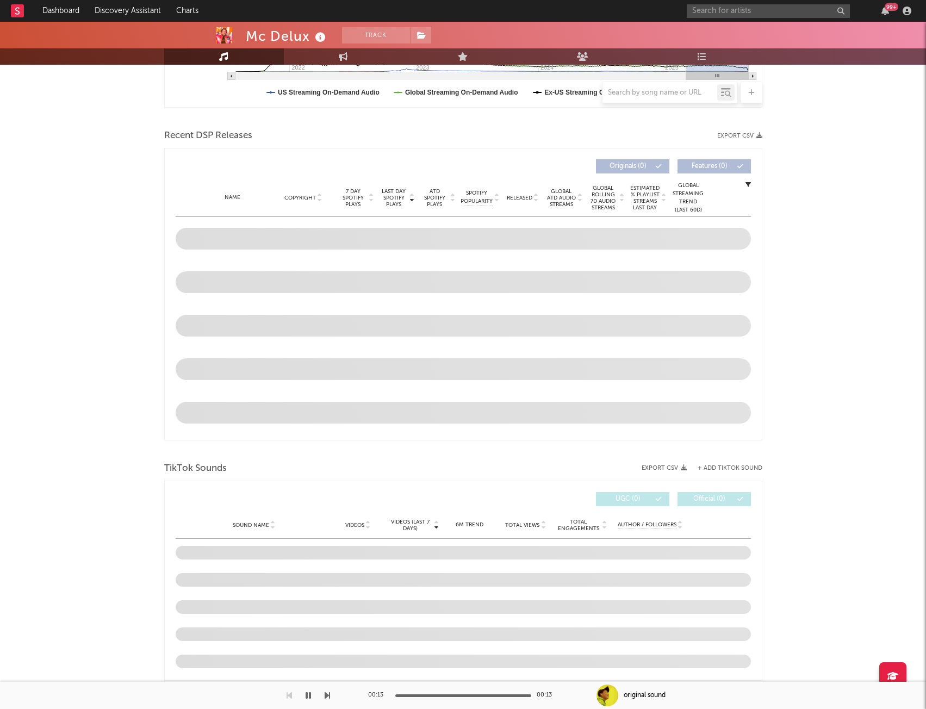
scroll to position [412, 0]
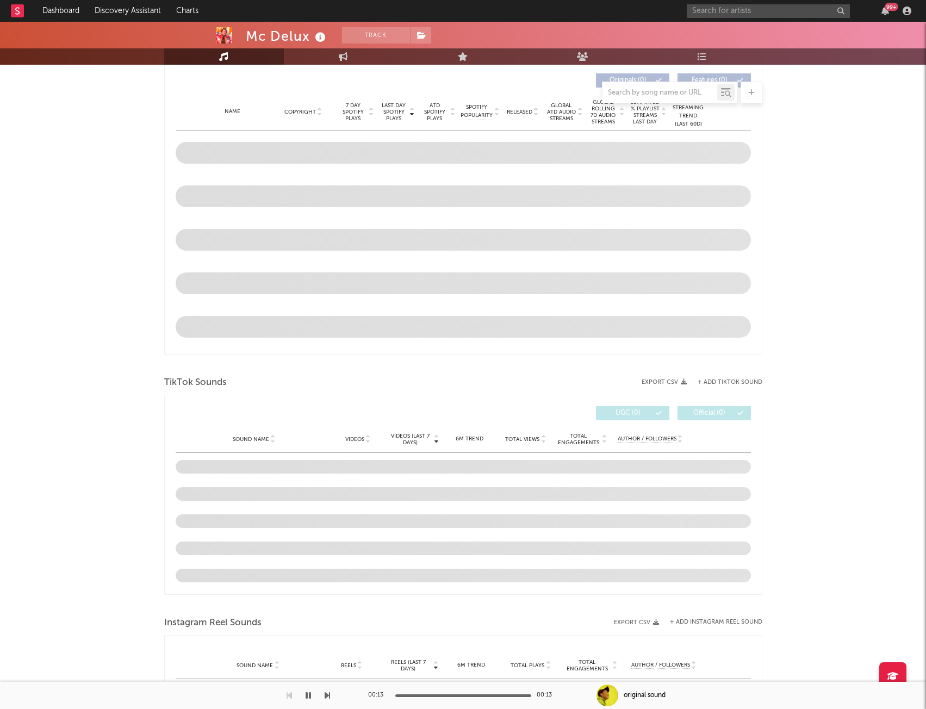
click at [714, 381] on button "+ Add TikTok Sound" at bounding box center [730, 383] width 65 height 6
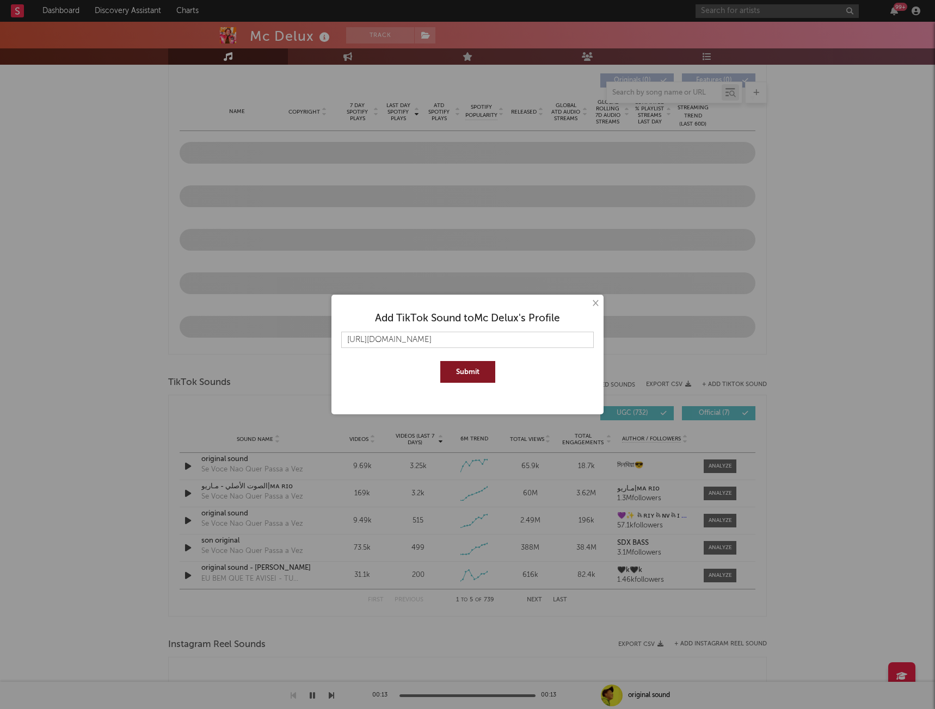
type input "[URL][DOMAIN_NAME]"
click at [469, 370] on button "Submit" at bounding box center [467, 372] width 55 height 22
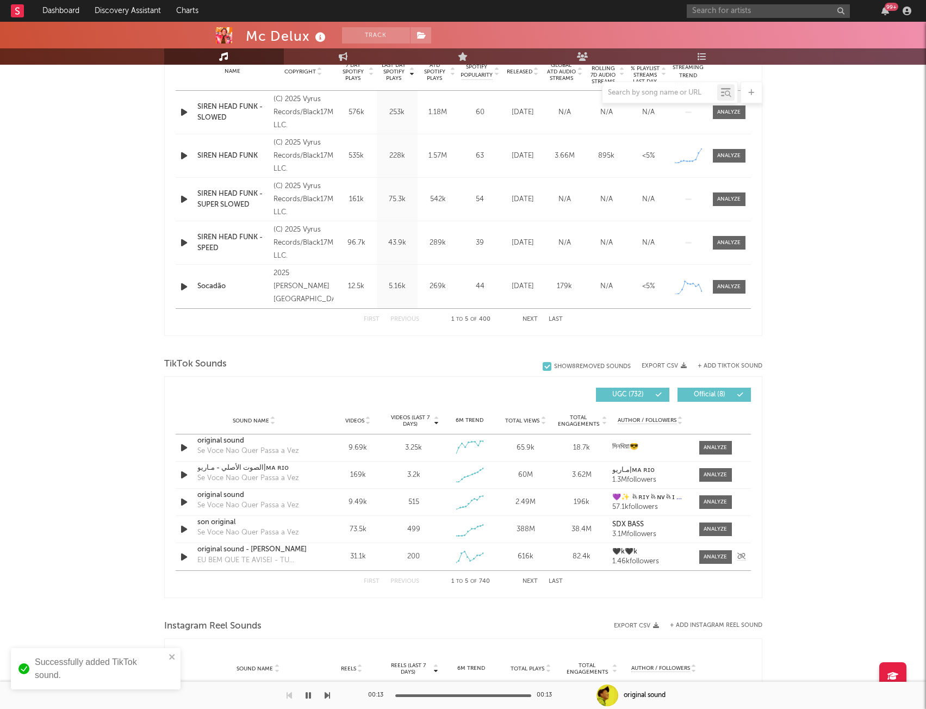
scroll to position [521, 0]
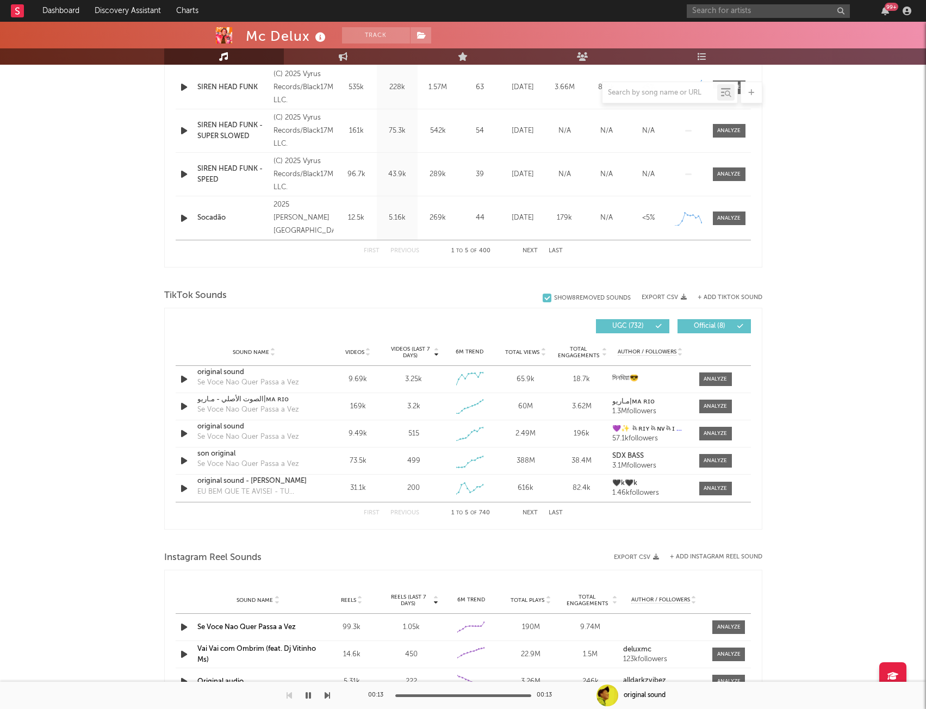
click at [528, 511] on button "Next" at bounding box center [530, 513] width 15 height 6
click at [372, 512] on button "First" at bounding box center [372, 513] width 16 height 6
click at [528, 516] on button "Next" at bounding box center [530, 513] width 15 height 6
click at [399, 512] on button "Previous" at bounding box center [405, 513] width 29 height 6
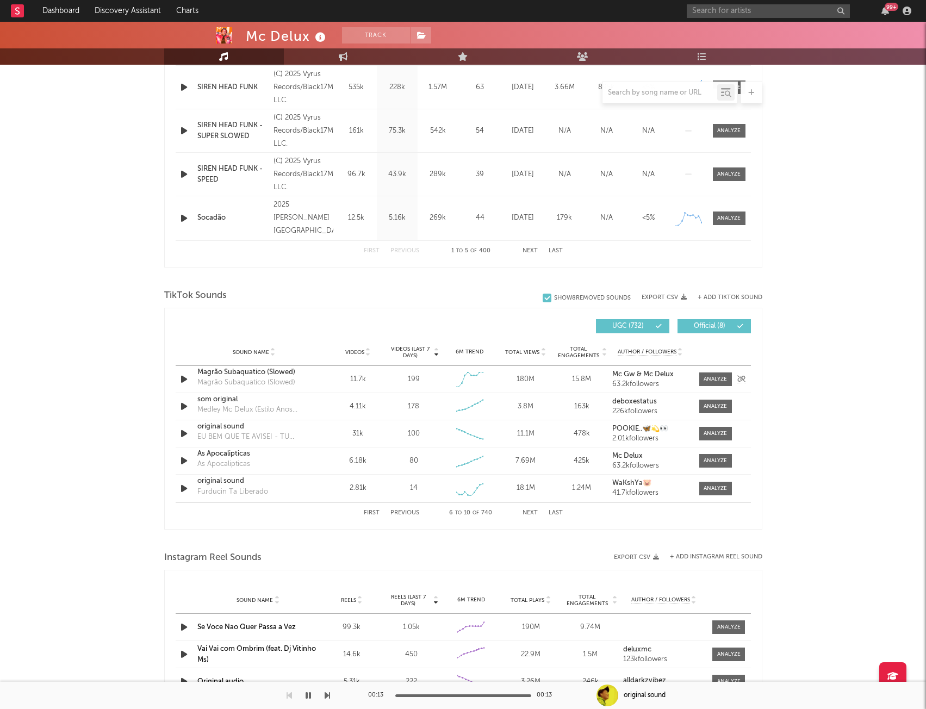
click at [184, 379] on icon "button" at bounding box center [183, 380] width 11 height 14
click at [525, 514] on button "Next" at bounding box center [530, 513] width 15 height 6
click at [393, 511] on button "Previous" at bounding box center [405, 513] width 29 height 6
click at [181, 456] on icon "button" at bounding box center [183, 461] width 11 height 14
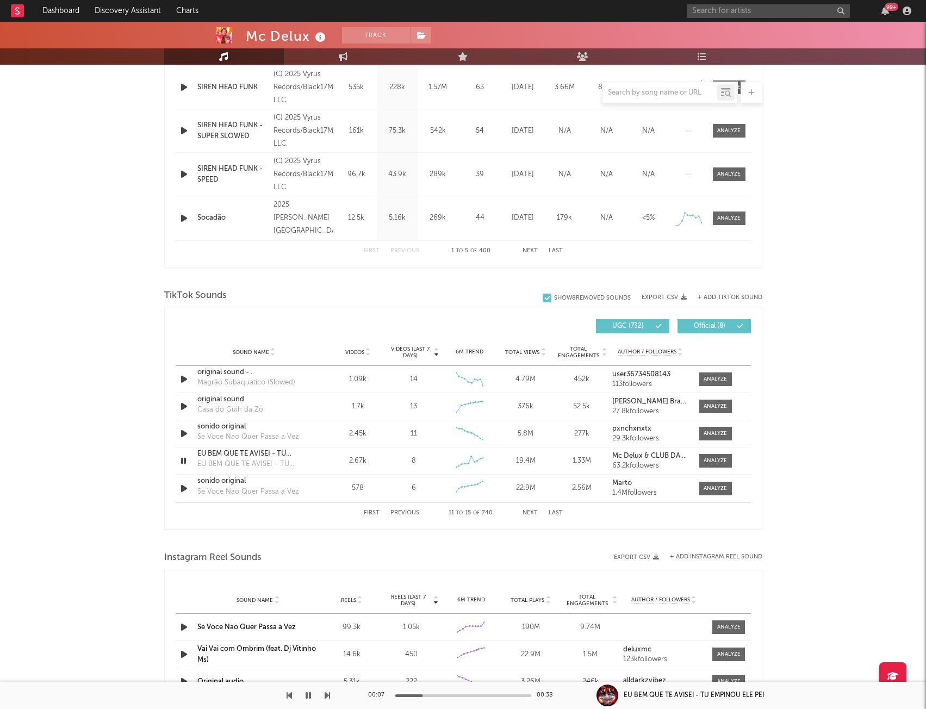
click at [520, 515] on div "First Previous 11 to 15 of 740 Next Last" at bounding box center [463, 513] width 199 height 21
click at [527, 514] on button "Next" at bounding box center [530, 513] width 15 height 6
click at [525, 514] on button "Next" at bounding box center [530, 513] width 15 height 6
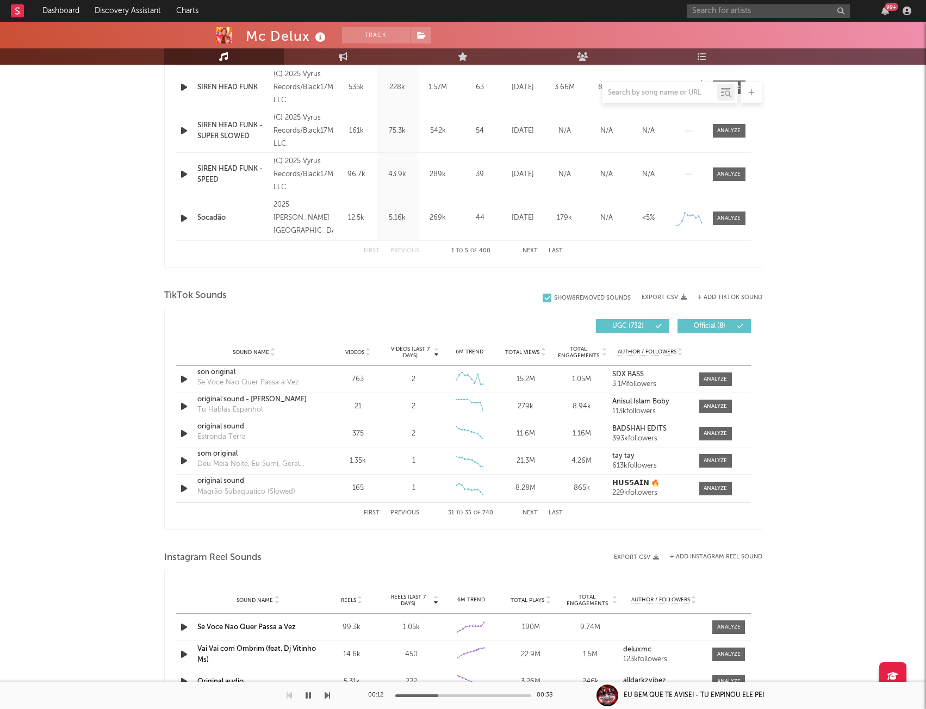
click at [525, 514] on button "Next" at bounding box center [530, 513] width 15 height 6
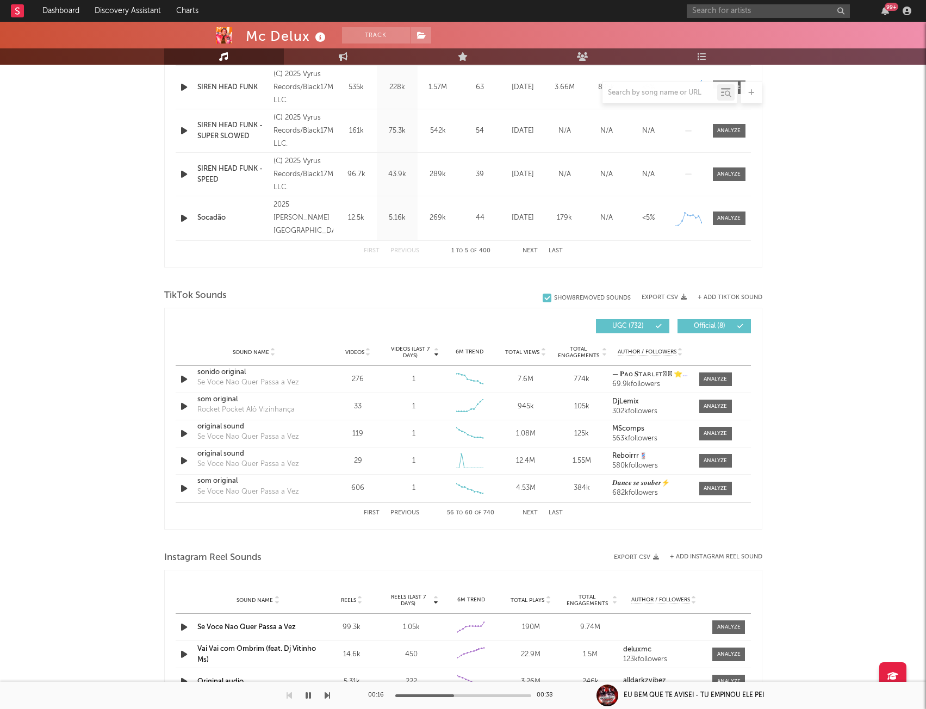
click at [525, 514] on button "Next" at bounding box center [530, 513] width 15 height 6
click at [530, 515] on button "Next" at bounding box center [530, 513] width 15 height 6
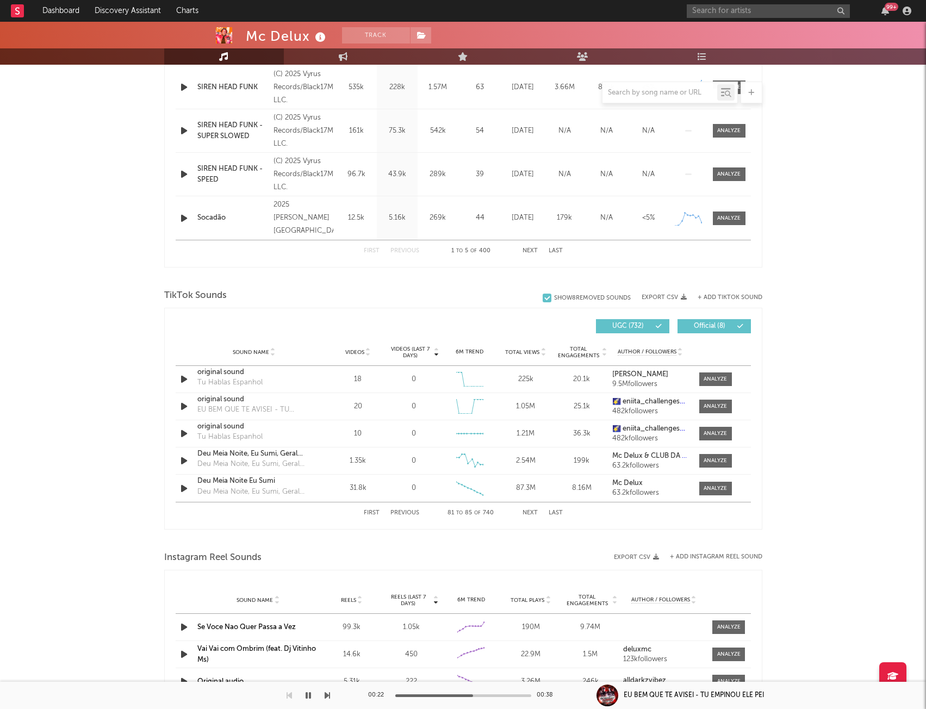
click at [530, 515] on button "Next" at bounding box center [530, 513] width 15 height 6
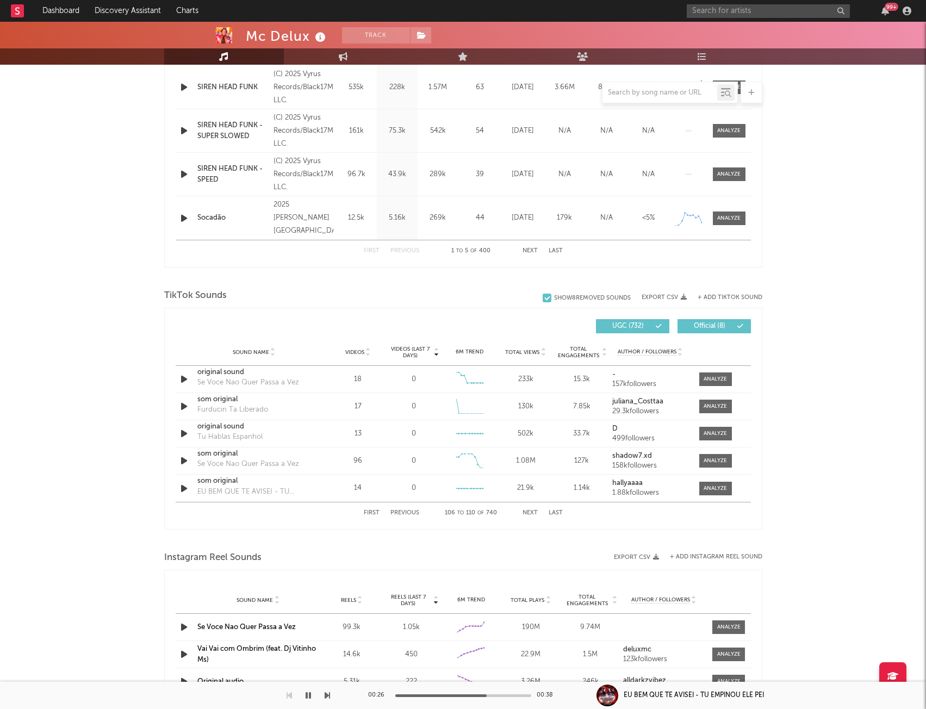
click at [530, 515] on button "Next" at bounding box center [530, 513] width 15 height 6
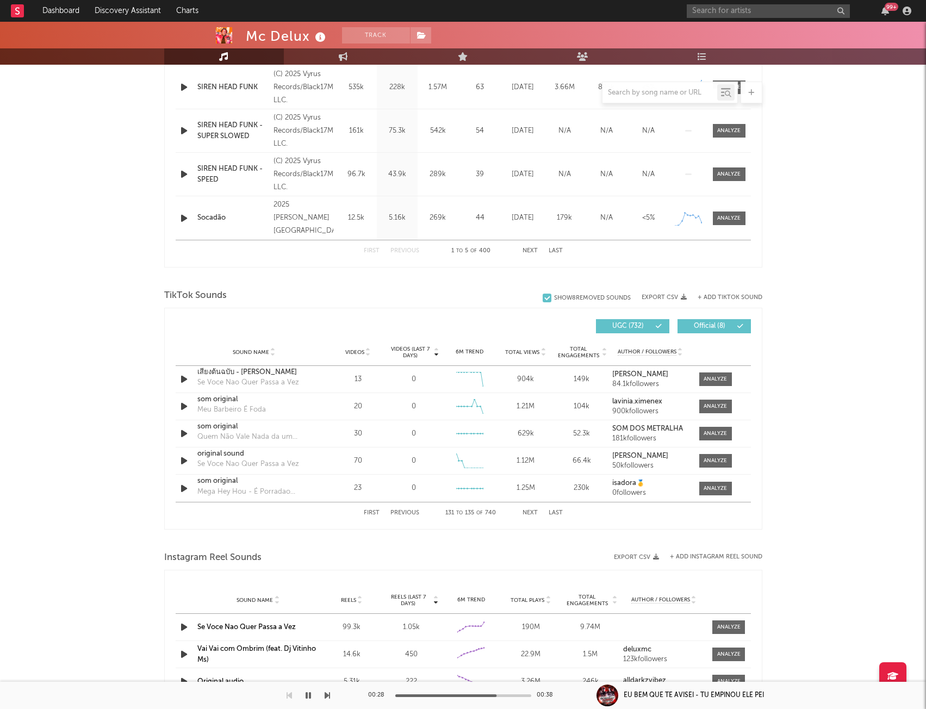
click at [530, 515] on button "Next" at bounding box center [530, 513] width 15 height 6
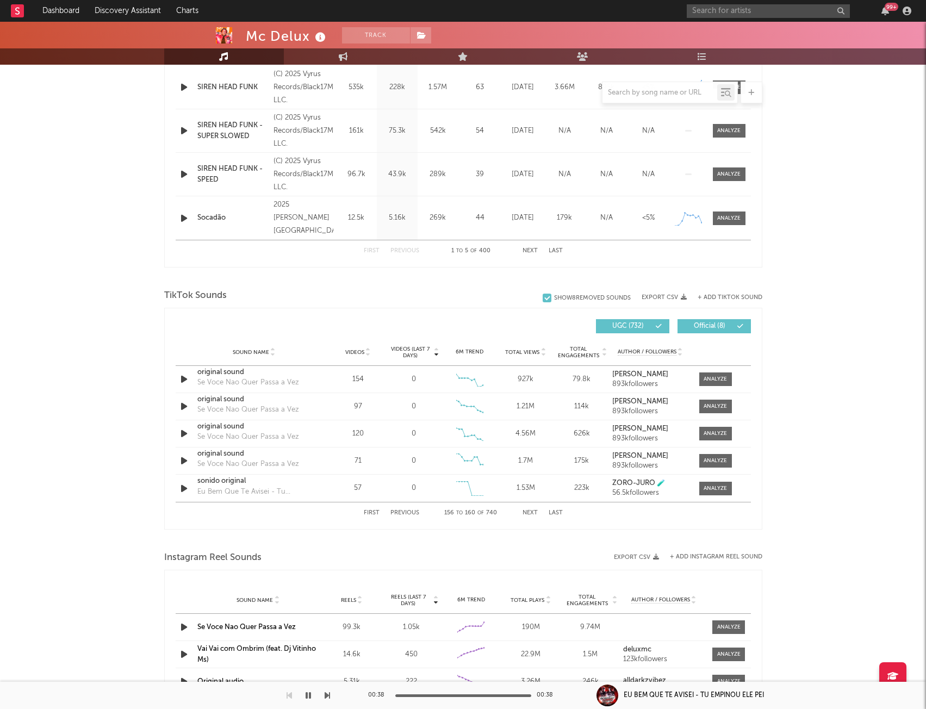
click at [536, 513] on button "Next" at bounding box center [530, 513] width 15 height 6
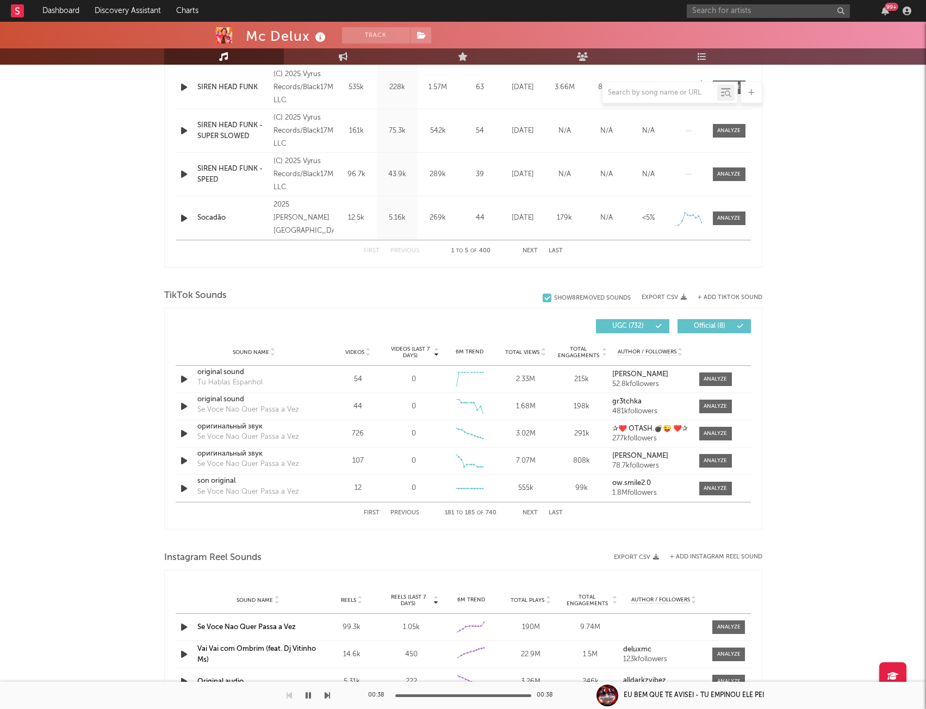
click at [536, 513] on button "Next" at bounding box center [530, 513] width 15 height 6
click at [536, 512] on button "Next" at bounding box center [530, 513] width 15 height 6
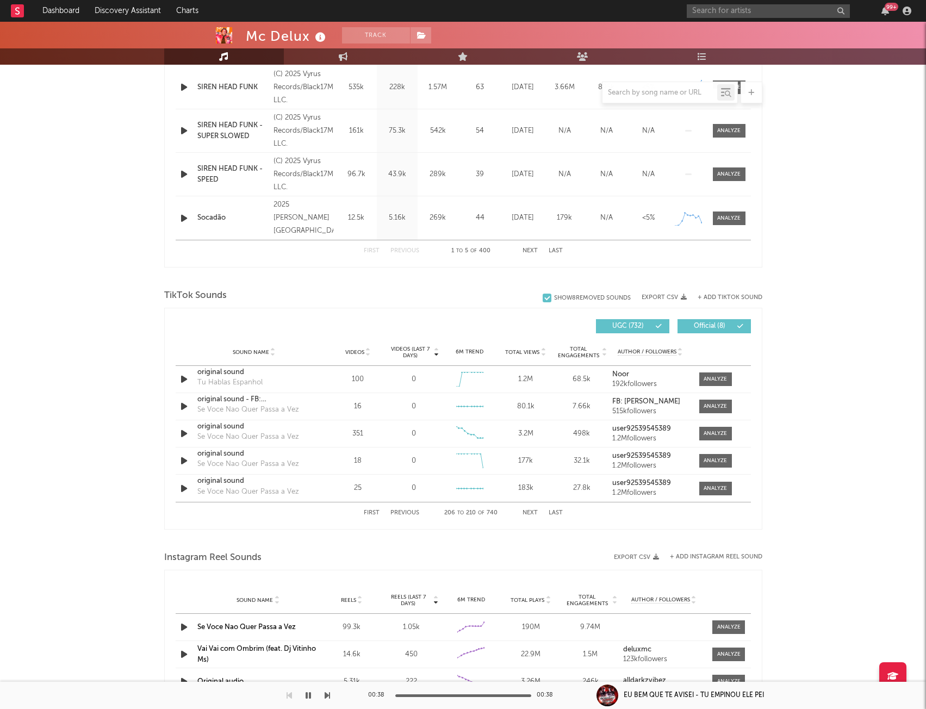
click at [536, 512] on button "Next" at bounding box center [530, 513] width 15 height 6
click at [368, 514] on button "First" at bounding box center [372, 513] width 16 height 6
click at [538, 512] on div "First Previous 1 to 5 of 740 Next Last" at bounding box center [463, 513] width 199 height 21
click at [535, 512] on button "Next" at bounding box center [530, 513] width 15 height 6
click at [710, 379] on div at bounding box center [715, 379] width 23 height 8
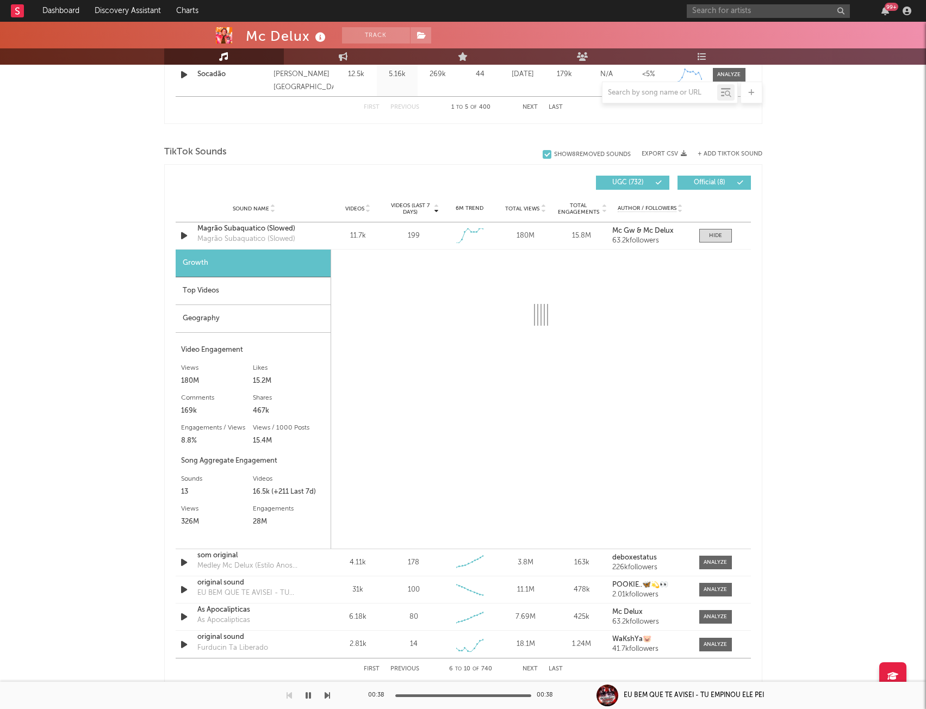
scroll to position [684, 0]
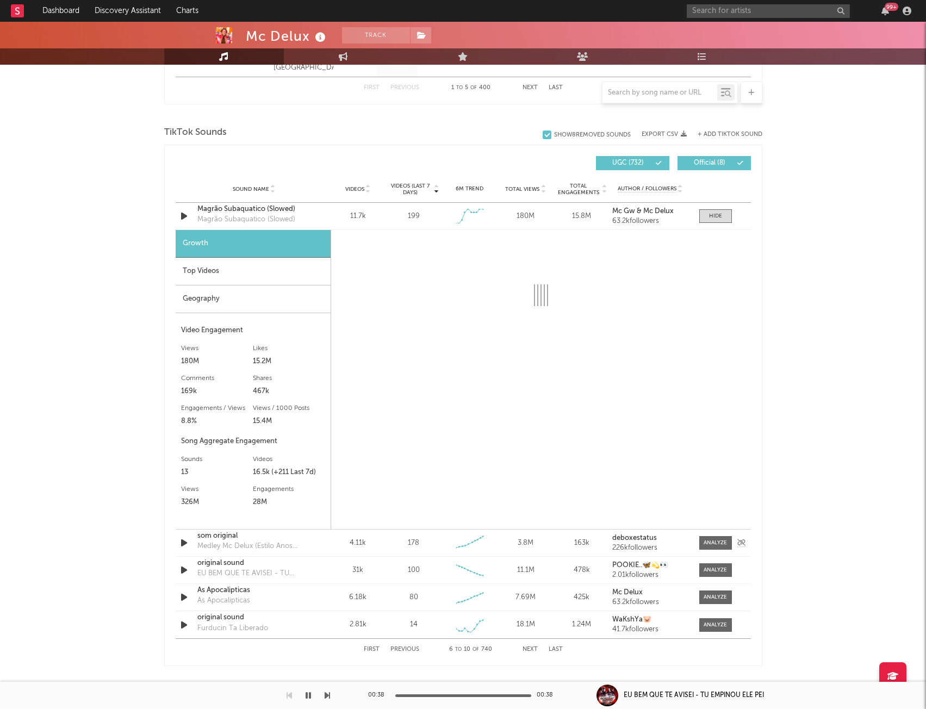
click at [186, 542] on icon "button" at bounding box center [183, 543] width 11 height 14
select select "6m"
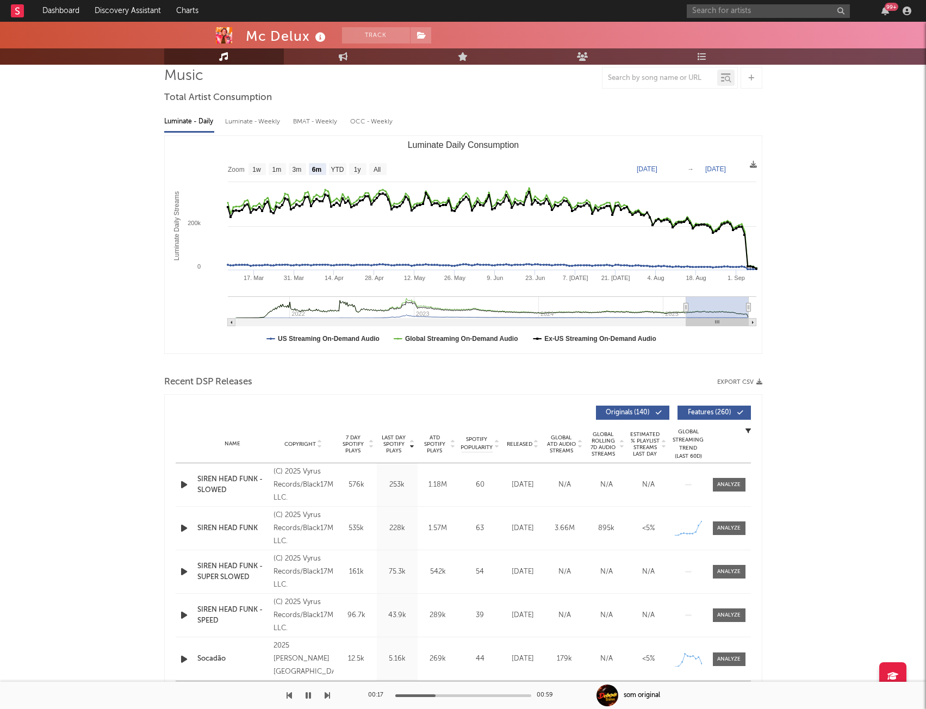
scroll to position [163, 0]
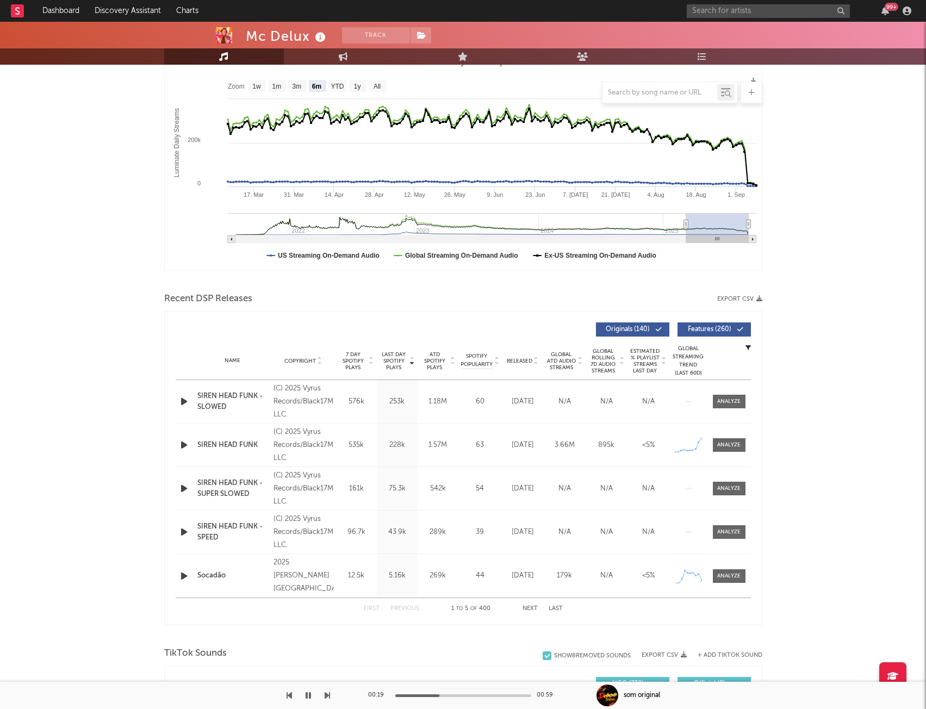
click at [305, 696] on button "button" at bounding box center [308, 695] width 11 height 27
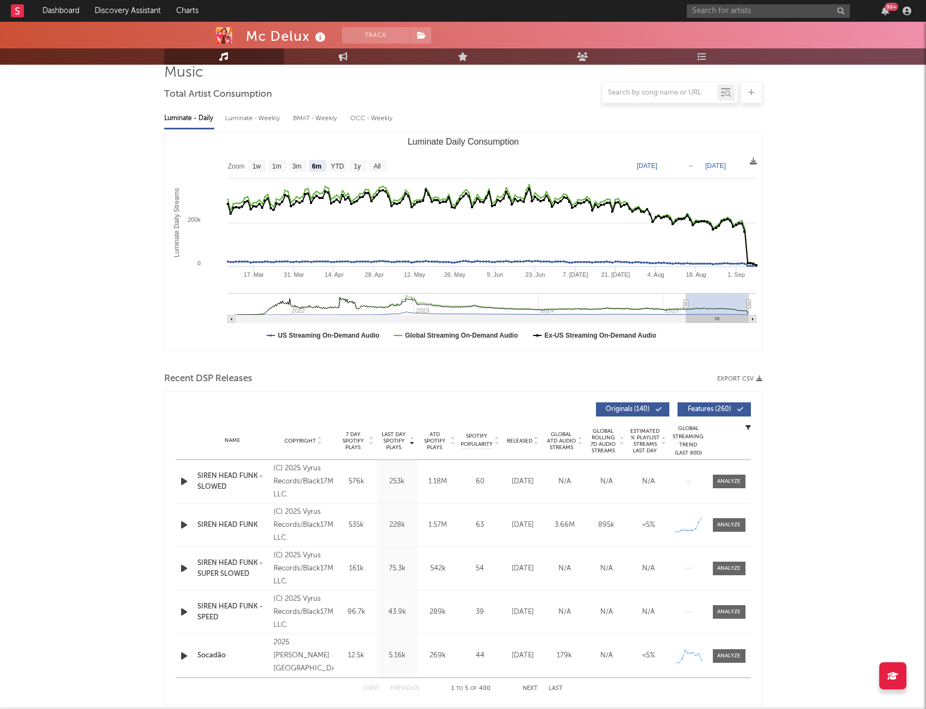
scroll to position [109, 0]
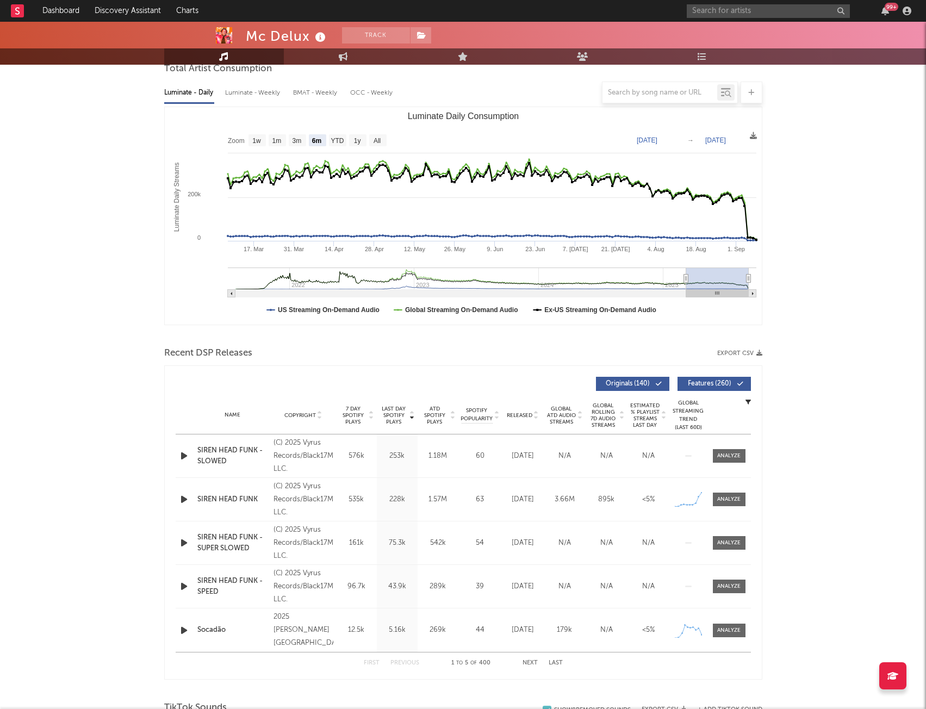
click at [183, 456] on icon "button" at bounding box center [183, 456] width 11 height 14
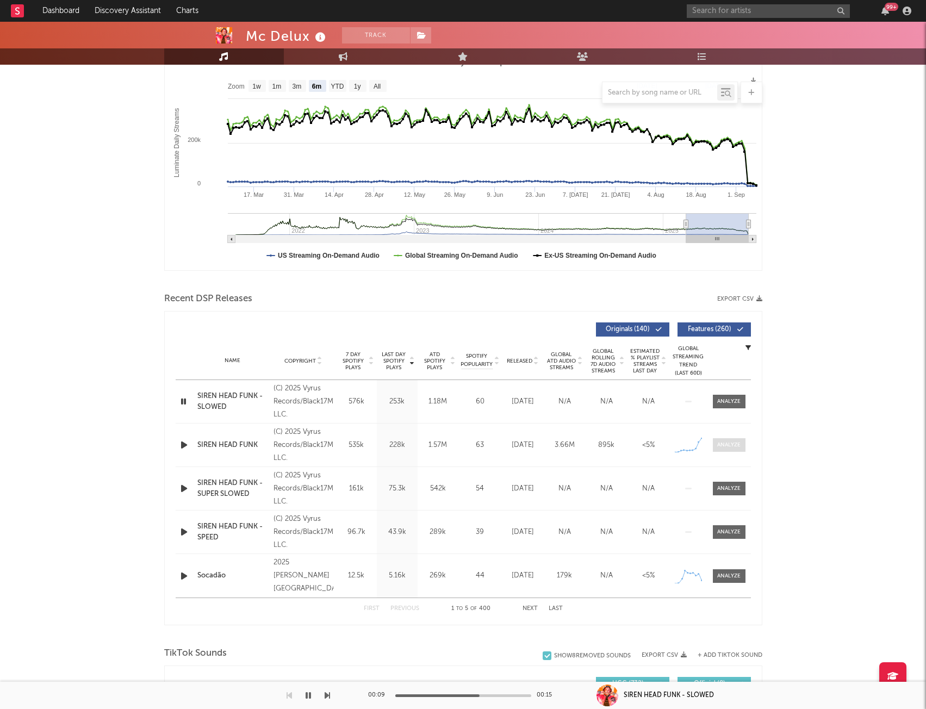
click at [731, 446] on div at bounding box center [729, 445] width 23 height 8
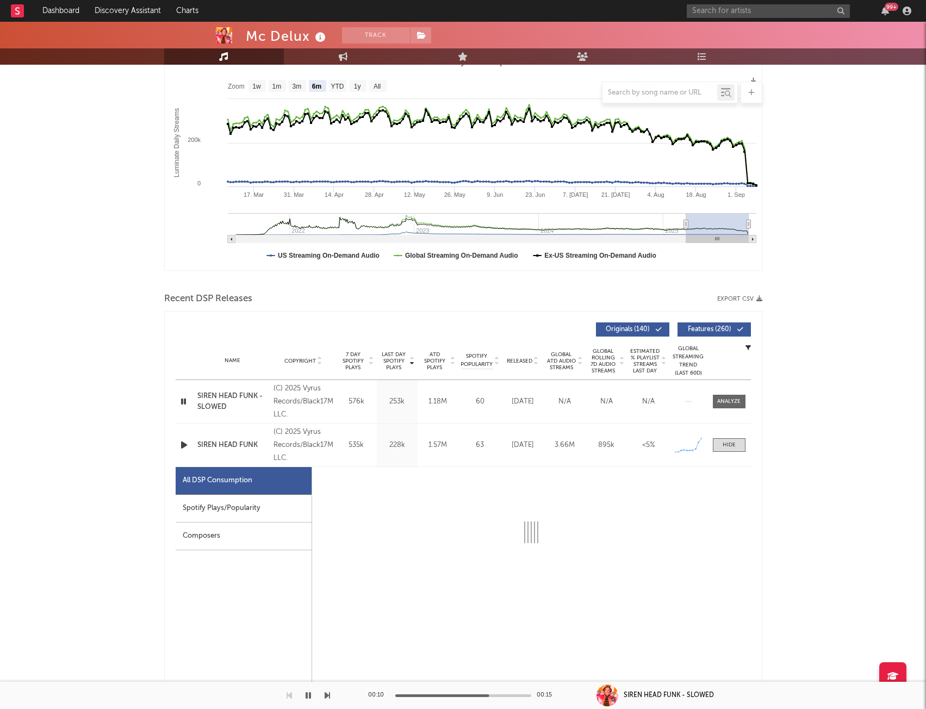
select select "1w"
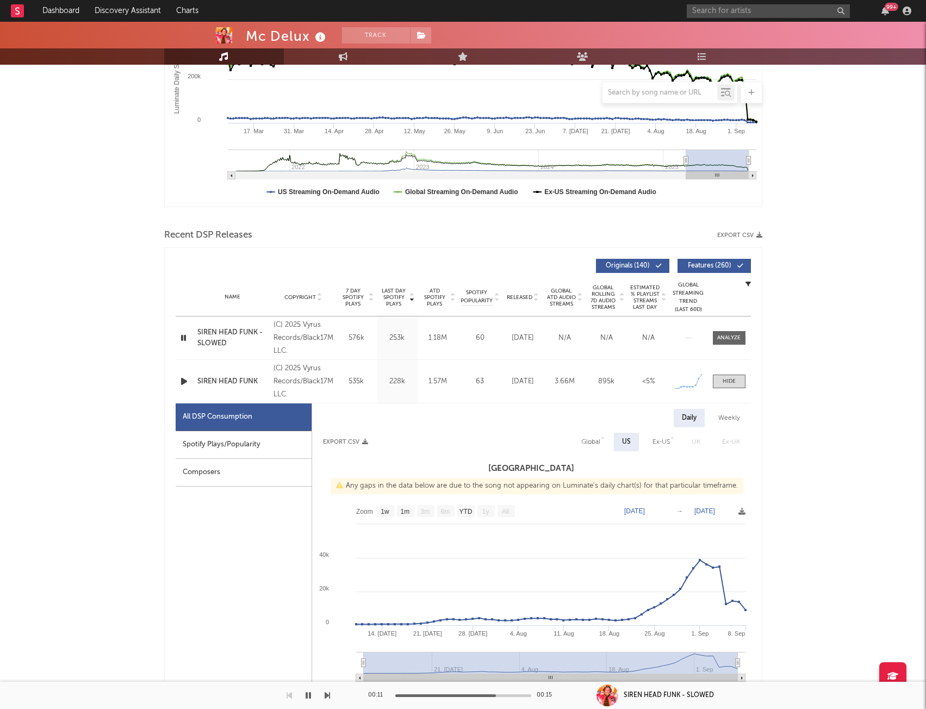
scroll to position [326, 0]
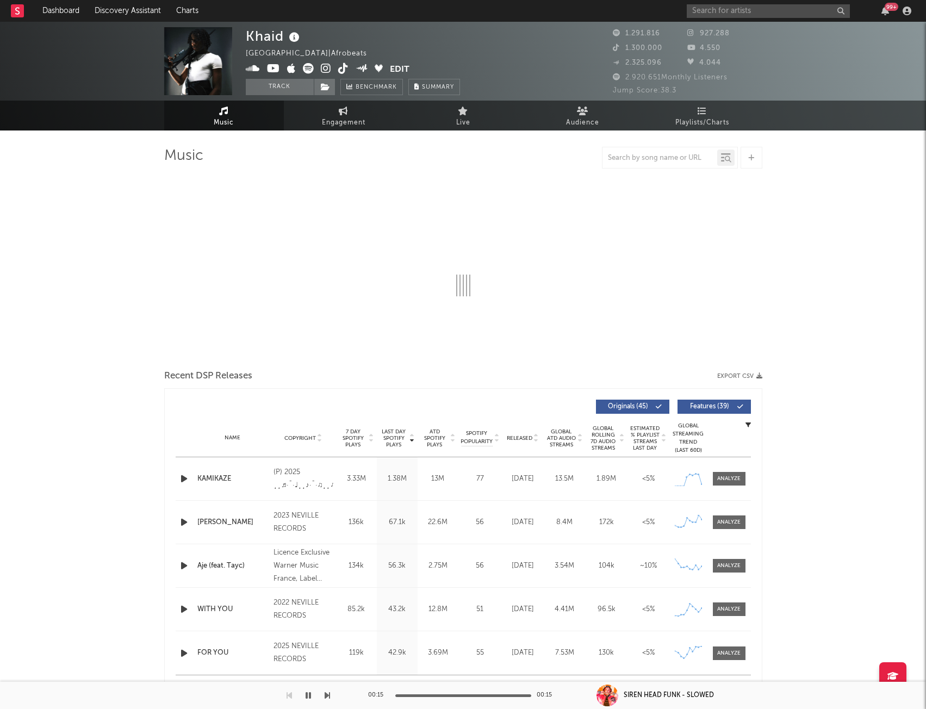
select select "6m"
